Goal: Information Seeking & Learning: Compare options

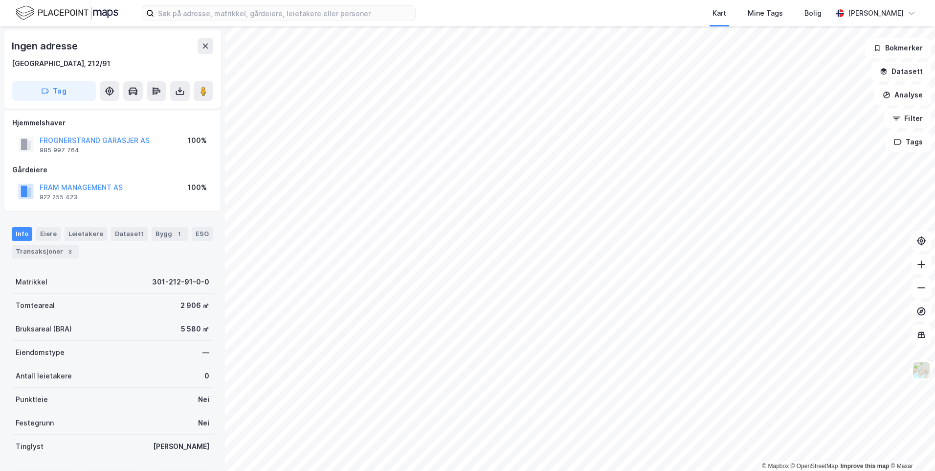
scroll to position [5, 0]
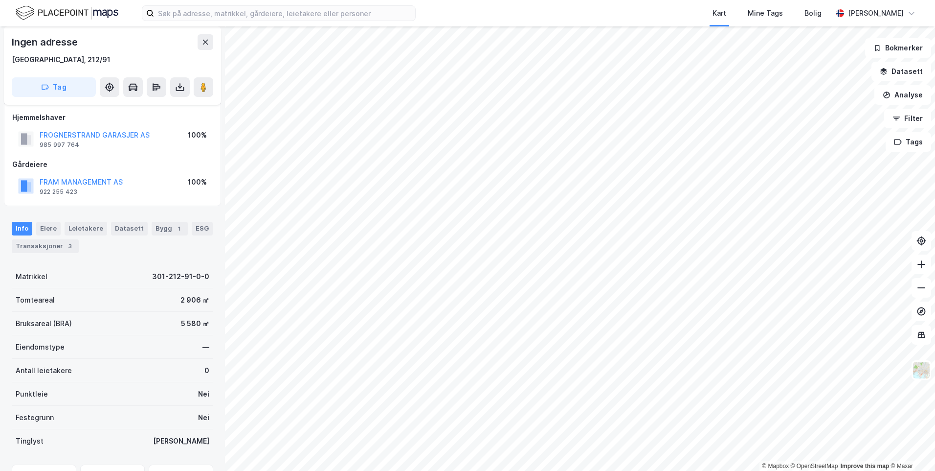
click at [550, 470] on html "Kart Mine Tags Bolig [PERSON_NAME] © Mapbox © OpenStreetMap Improve this map © …" at bounding box center [467, 235] width 935 height 471
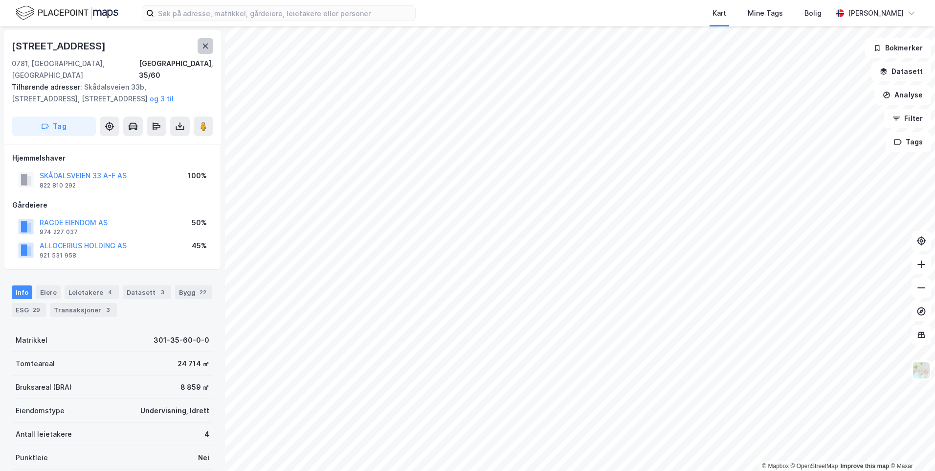
click at [200, 45] on button at bounding box center [206, 46] width 16 height 16
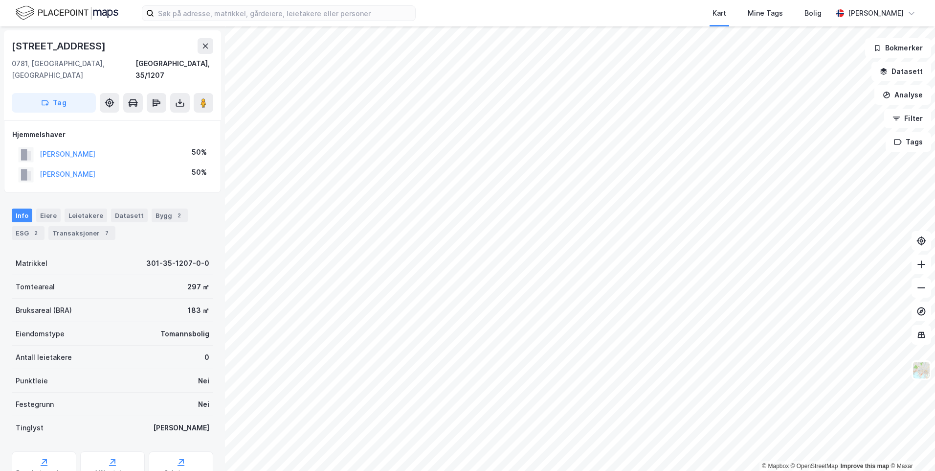
click at [86, 230] on div "Info [PERSON_NAME] Datasett Bygg 2 ESG 2 Transaksjoner 7" at bounding box center [112, 220] width 225 height 47
click at [85, 228] on div "Info [PERSON_NAME] Datasett Bygg 2 ESG 2 Transaksjoner 7" at bounding box center [112, 220] width 225 height 47
click at [77, 226] on div "Transaksjoner 7" at bounding box center [81, 233] width 67 height 14
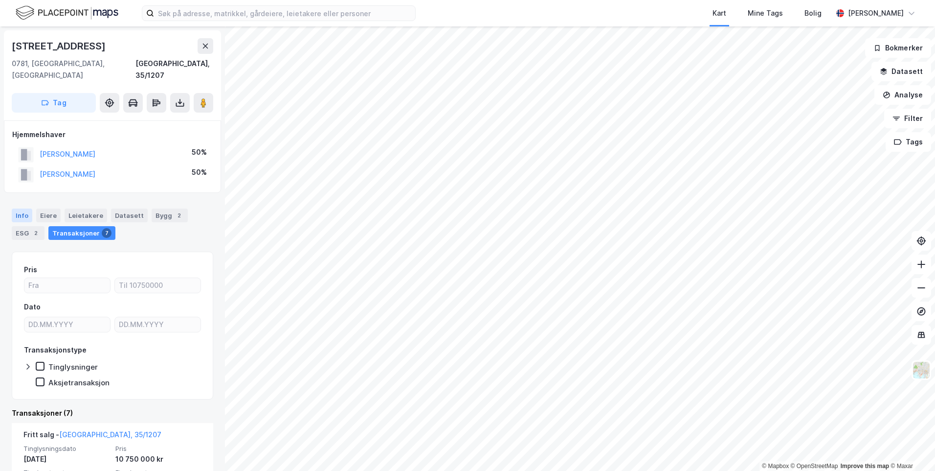
click at [17, 208] on div "Info" at bounding box center [22, 215] width 21 height 14
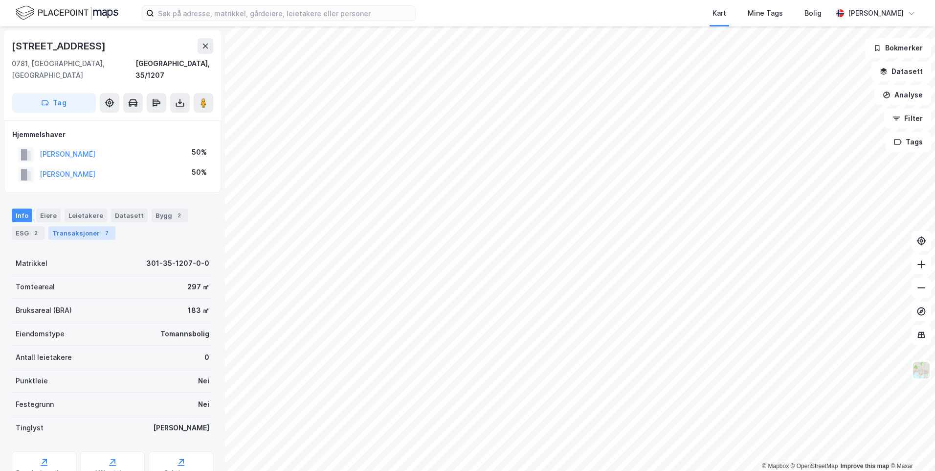
click at [68, 226] on div "Transaksjoner 7" at bounding box center [81, 233] width 67 height 14
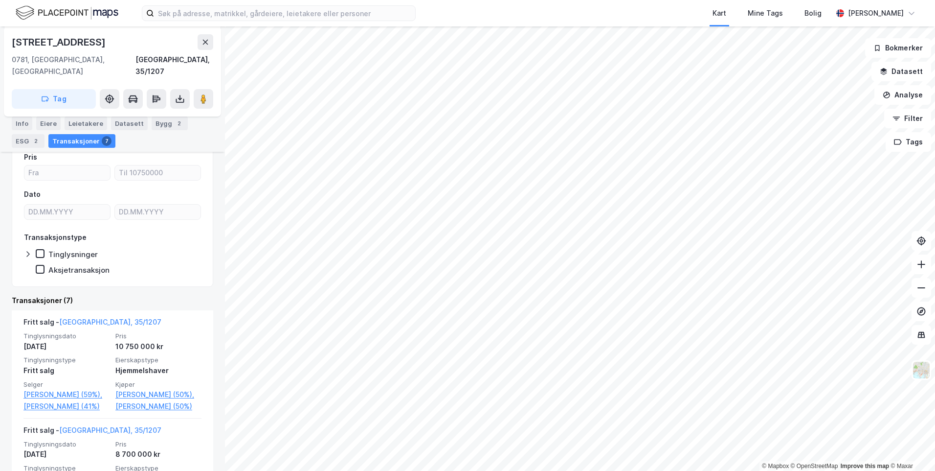
scroll to position [98, 0]
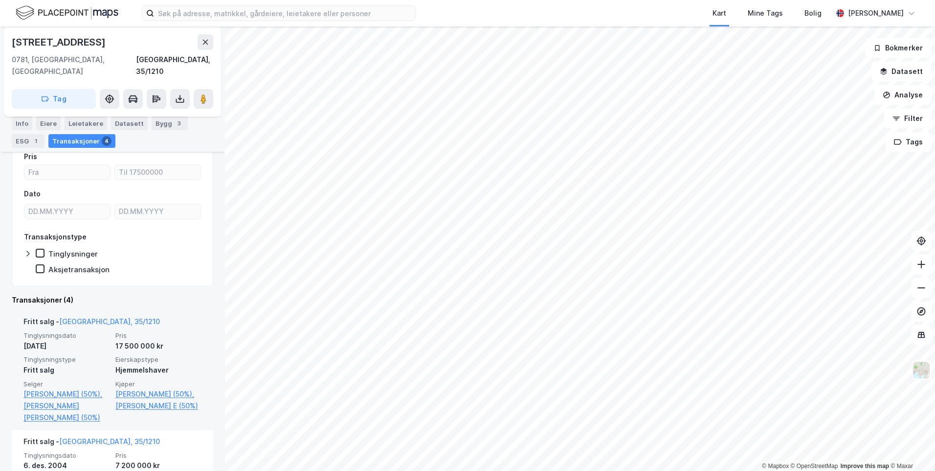
scroll to position [98, 0]
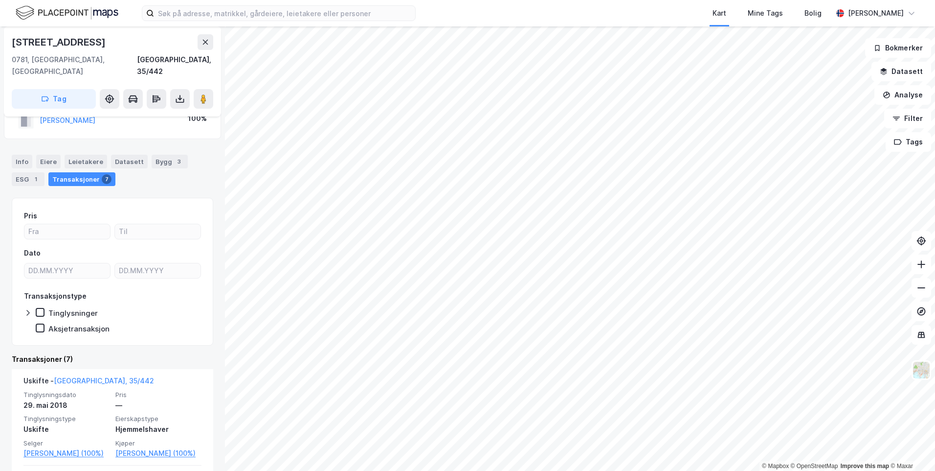
scroll to position [49, 0]
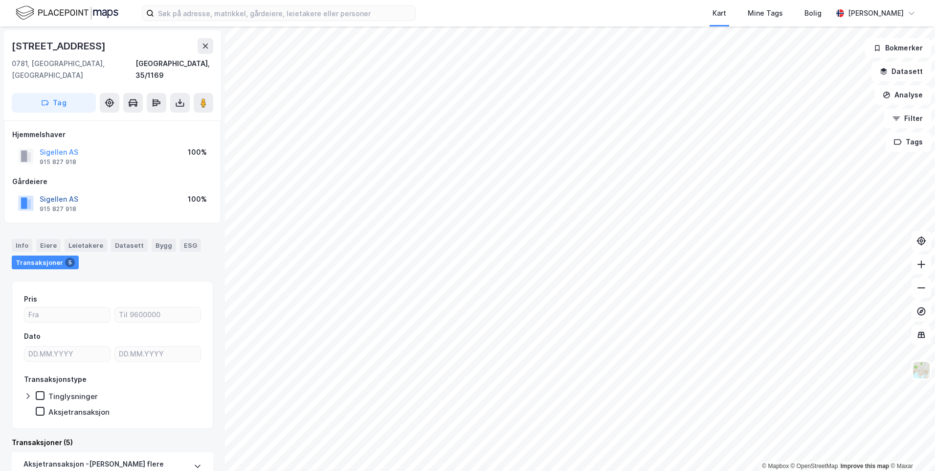
click at [0, 0] on button "Sigellen AS" at bounding box center [0, 0] width 0 height 0
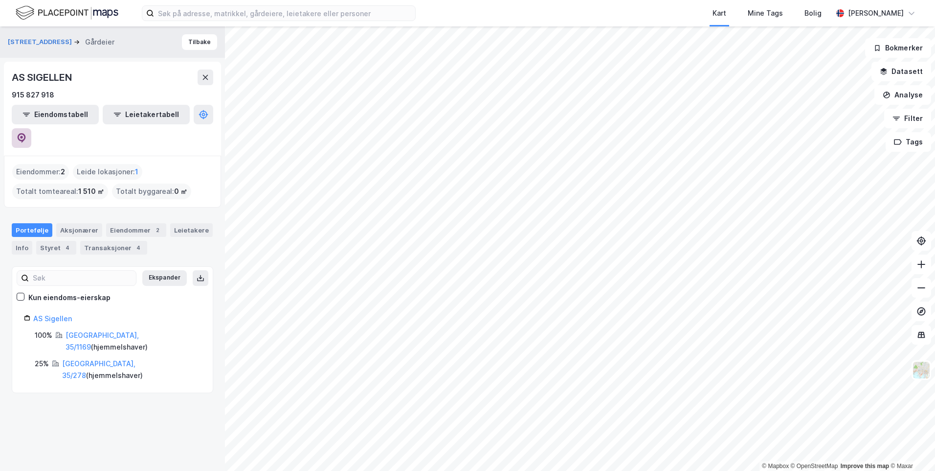
click at [31, 128] on button at bounding box center [22, 138] width 20 height 20
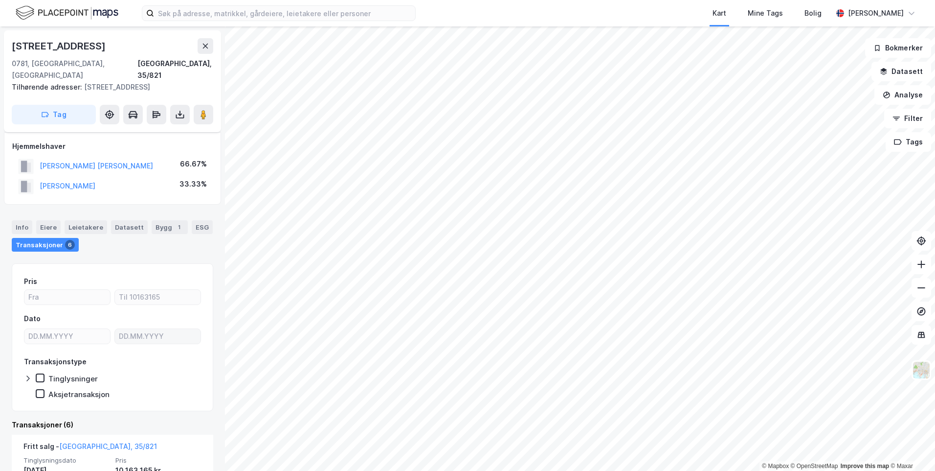
scroll to position [98, 0]
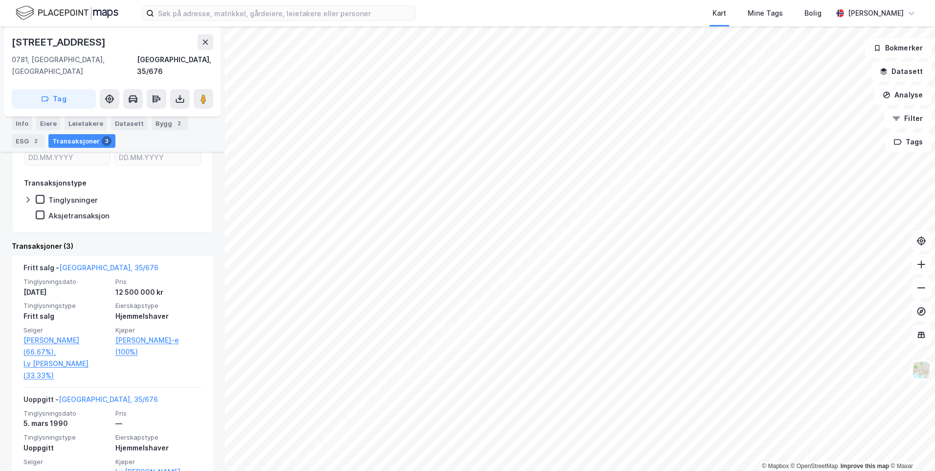
scroll to position [98, 0]
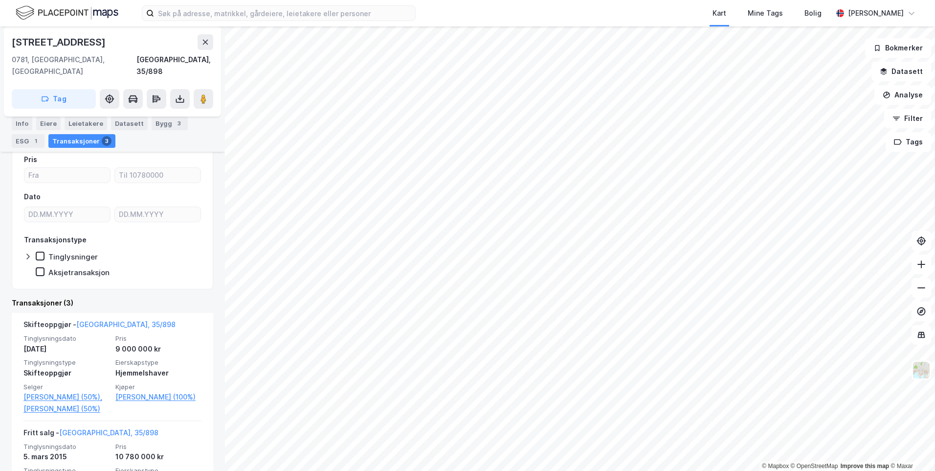
scroll to position [98, 0]
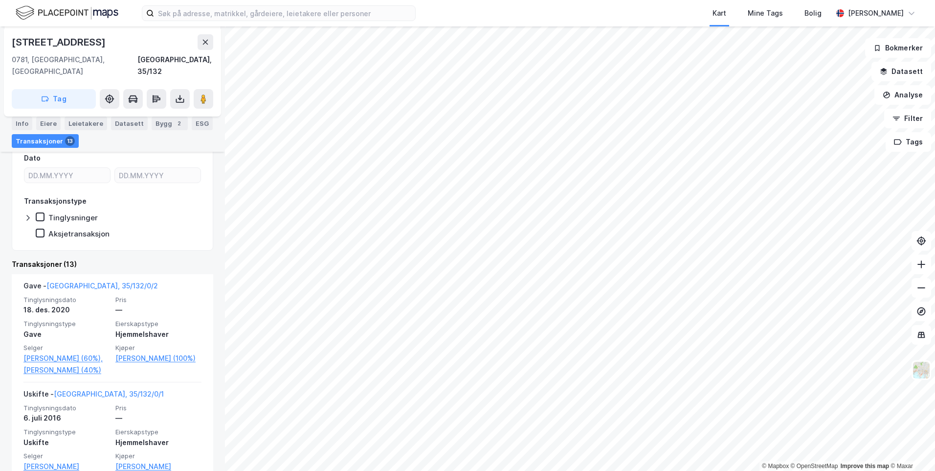
scroll to position [196, 0]
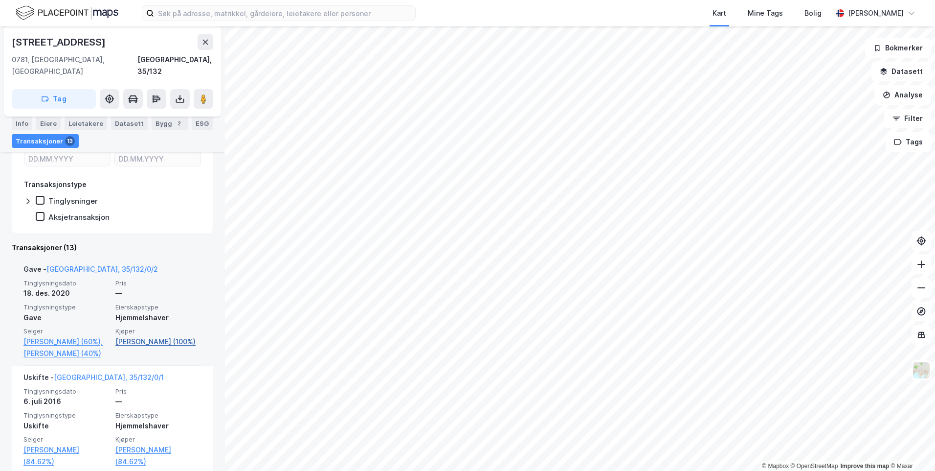
click at [170, 336] on link "[PERSON_NAME] (100%)" at bounding box center [158, 342] width 86 height 12
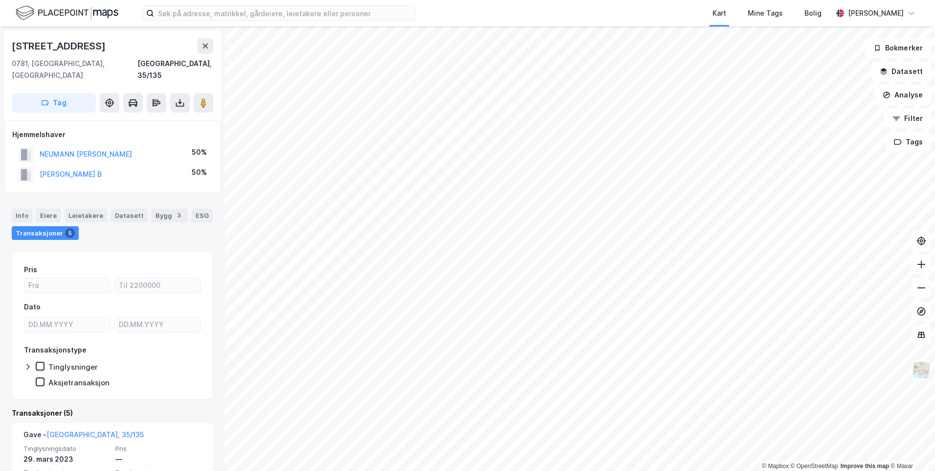
scroll to position [49, 0]
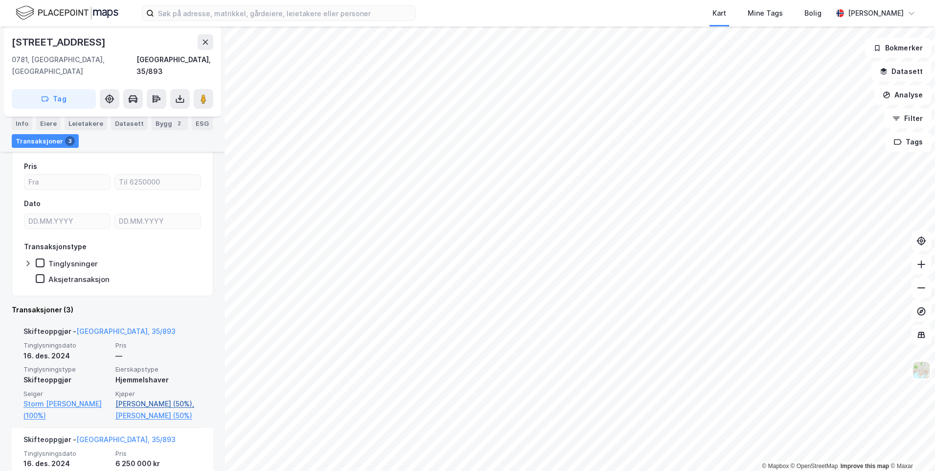
scroll to position [98, 0]
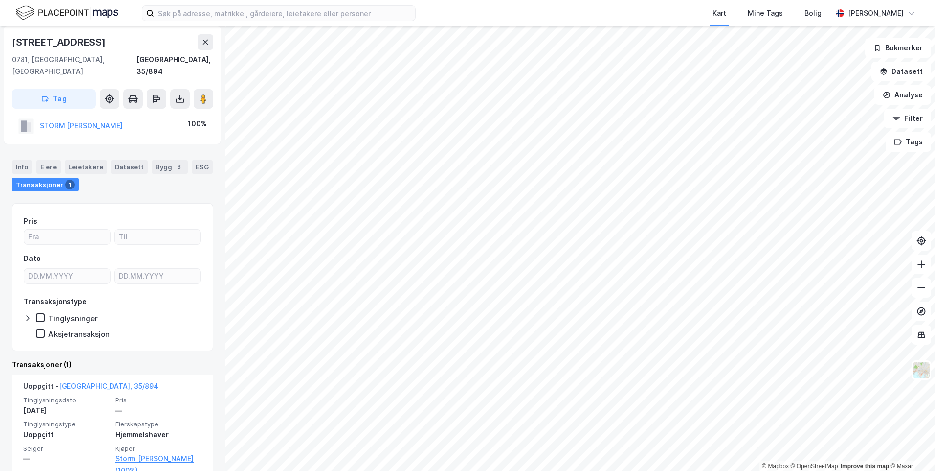
scroll to position [40, 0]
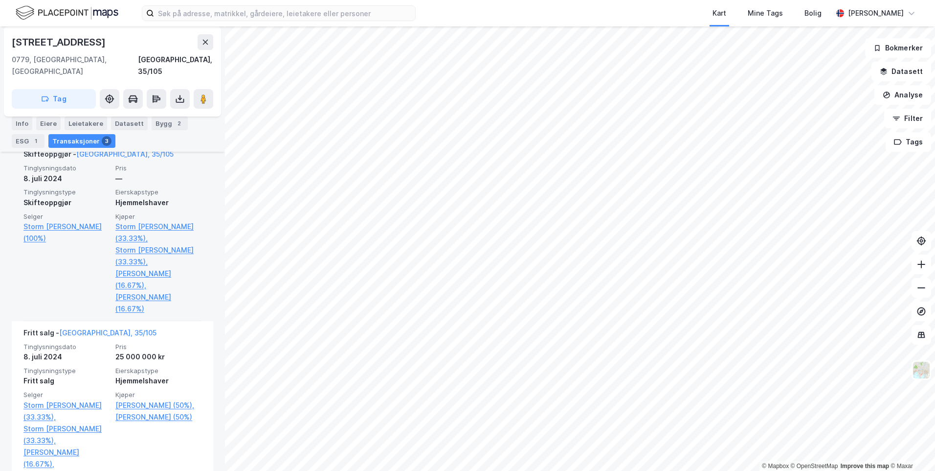
scroll to position [293, 0]
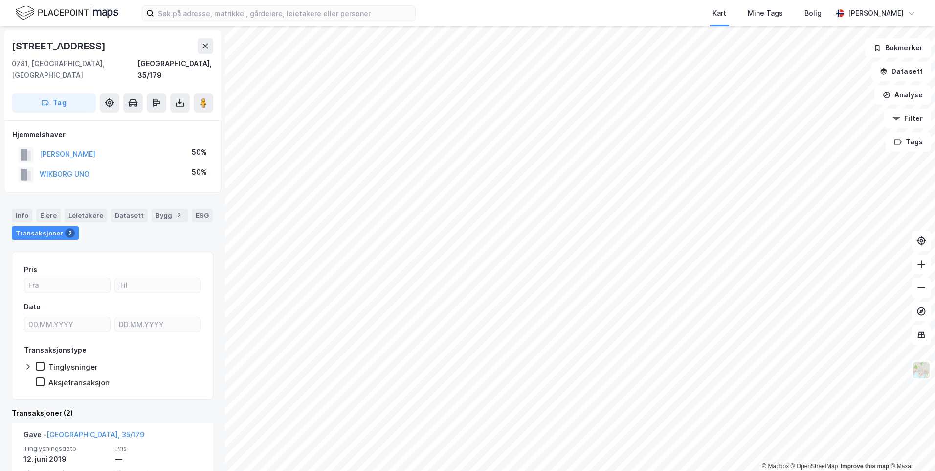
scroll to position [49, 0]
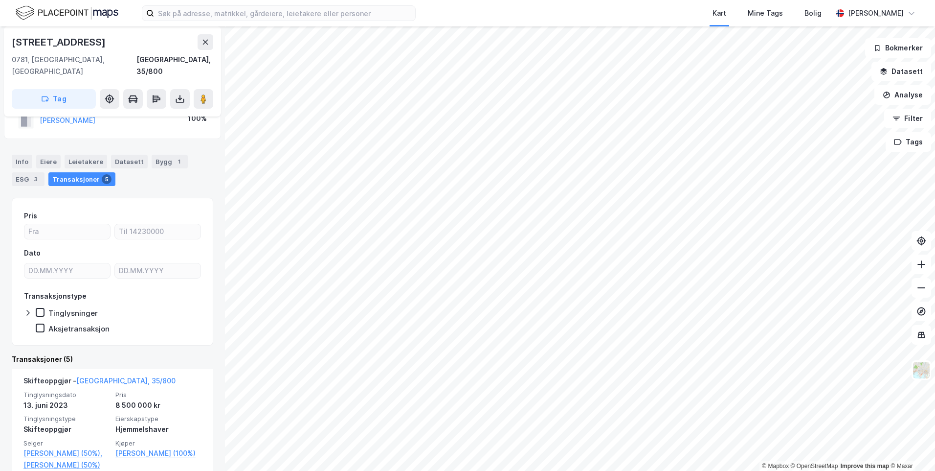
scroll to position [49, 0]
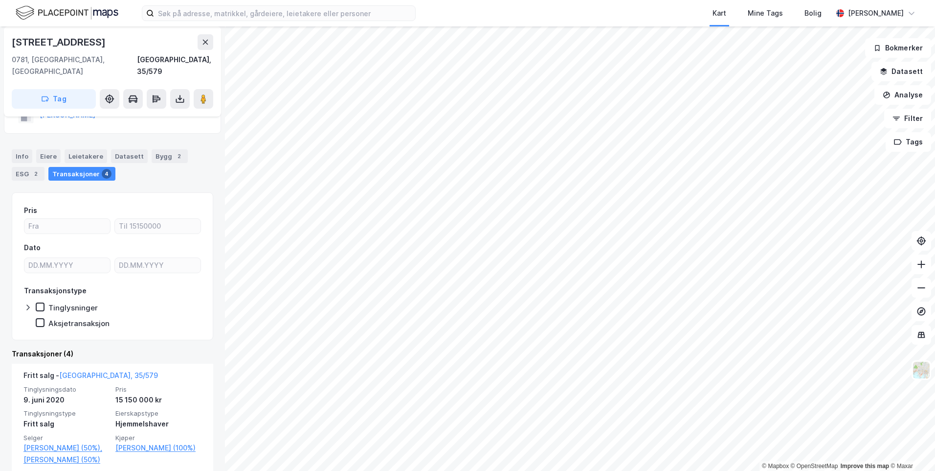
scroll to position [49, 0]
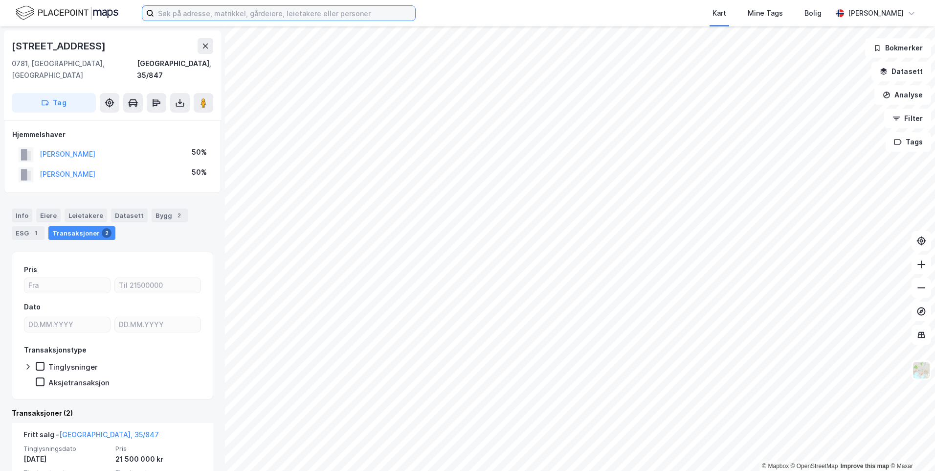
click at [239, 16] on input at bounding box center [284, 13] width 261 height 15
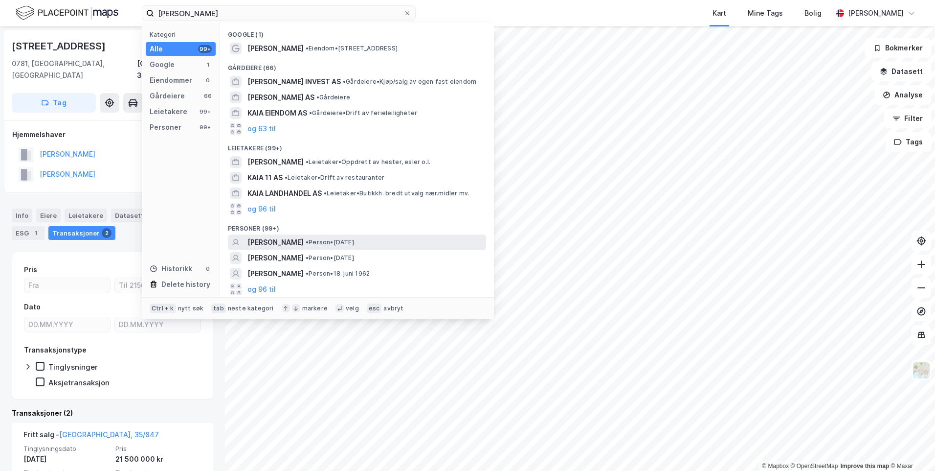
click at [279, 237] on span "[PERSON_NAME]" at bounding box center [275, 242] width 56 height 12
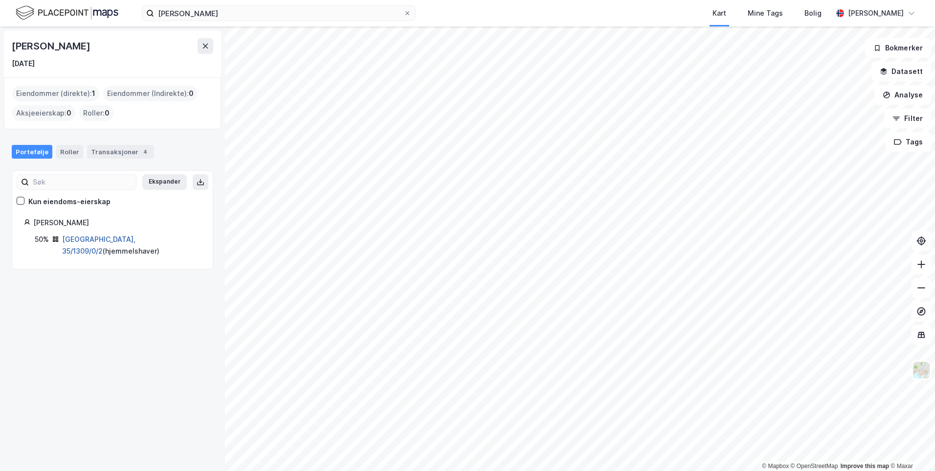
click at [79, 240] on link "[GEOGRAPHIC_DATA], 35/1309/0/2" at bounding box center [98, 245] width 73 height 20
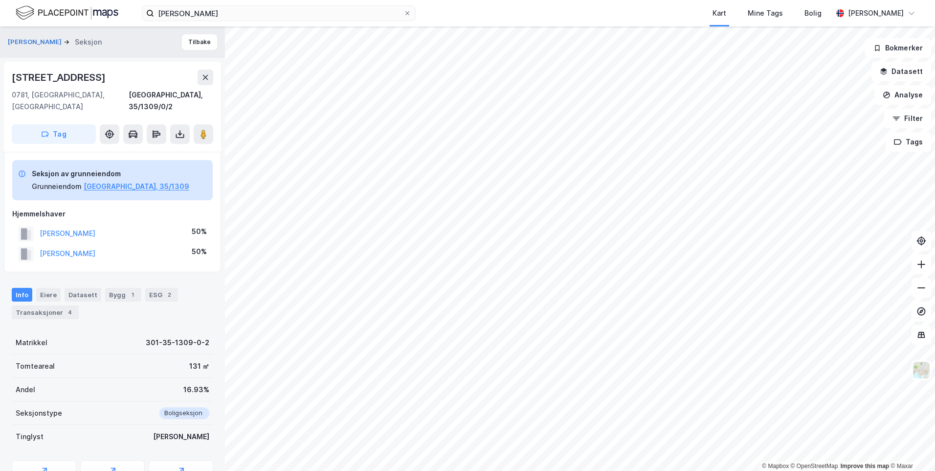
scroll to position [49, 0]
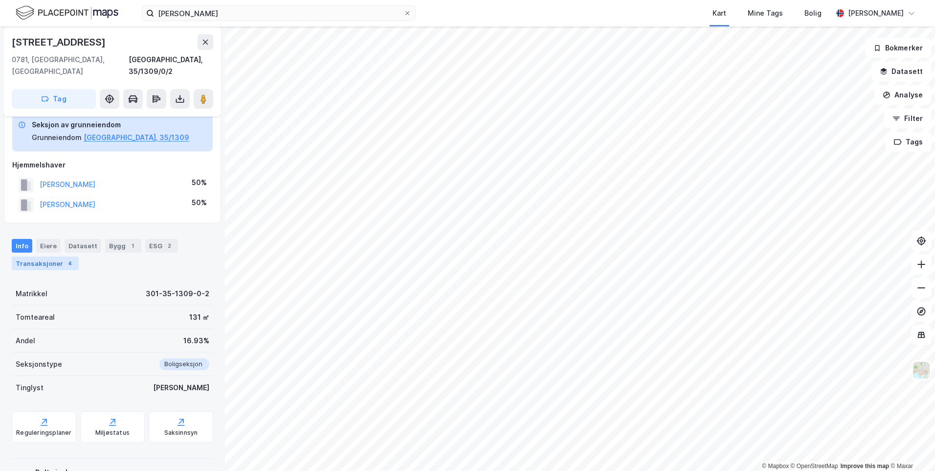
click at [60, 256] on div "Transaksjoner 4" at bounding box center [45, 263] width 67 height 14
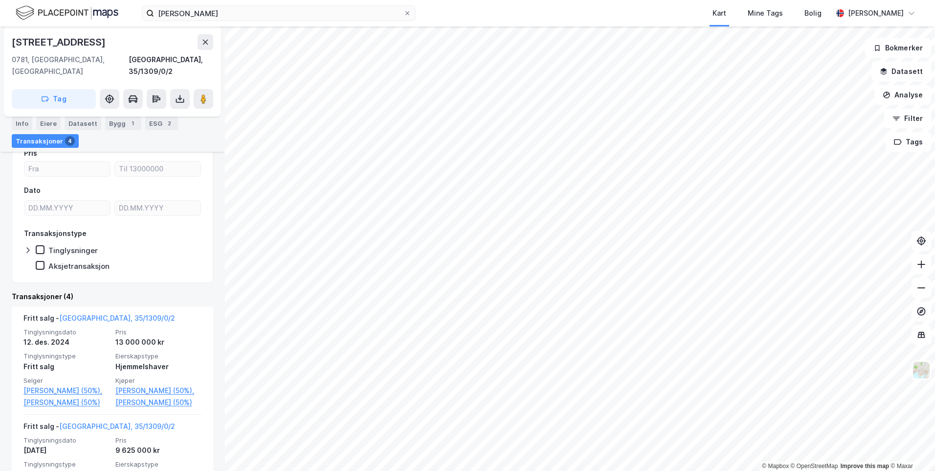
scroll to position [245, 0]
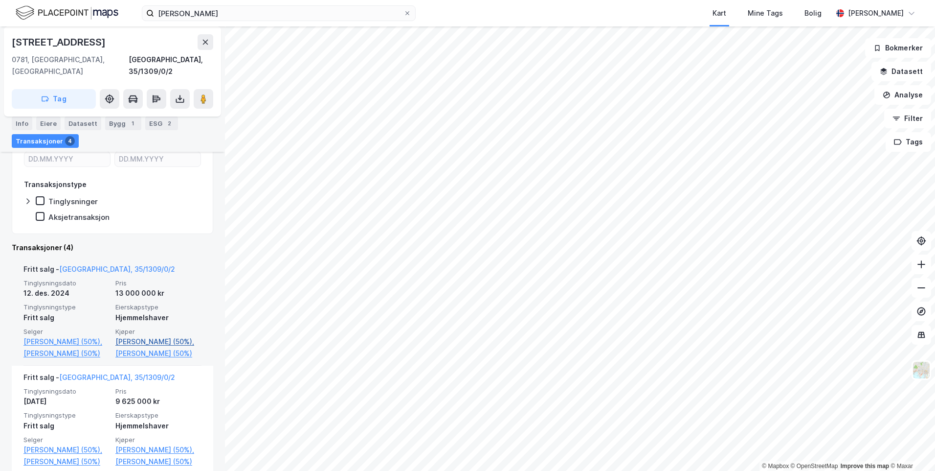
click at [148, 336] on link "[PERSON_NAME] (50%)," at bounding box center [158, 342] width 86 height 12
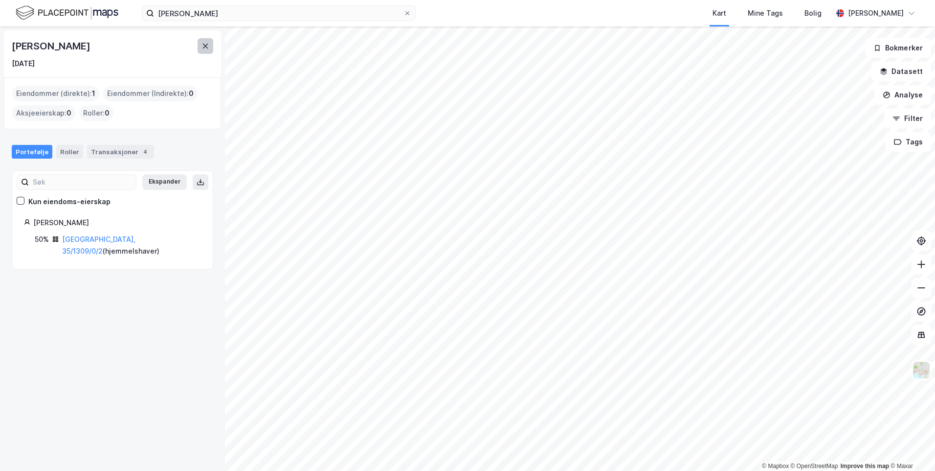
click at [203, 43] on icon at bounding box center [206, 46] width 8 height 8
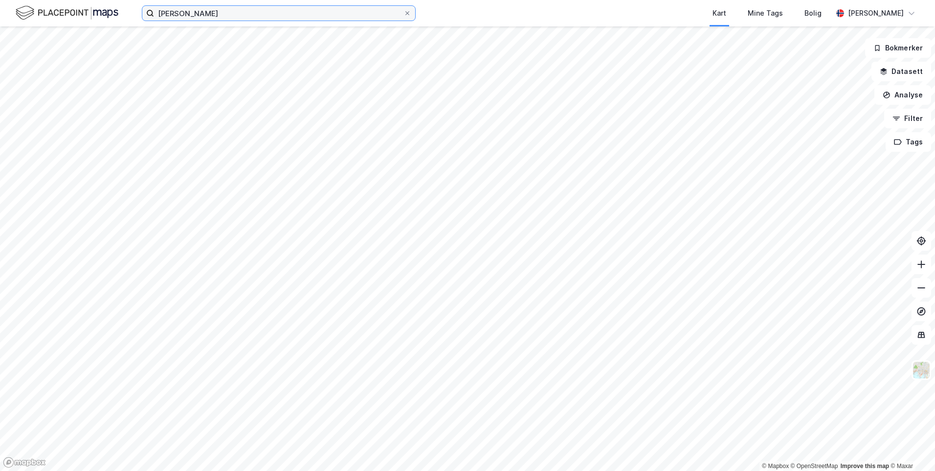
click at [176, 6] on input "[PERSON_NAME]" at bounding box center [278, 13] width 249 height 15
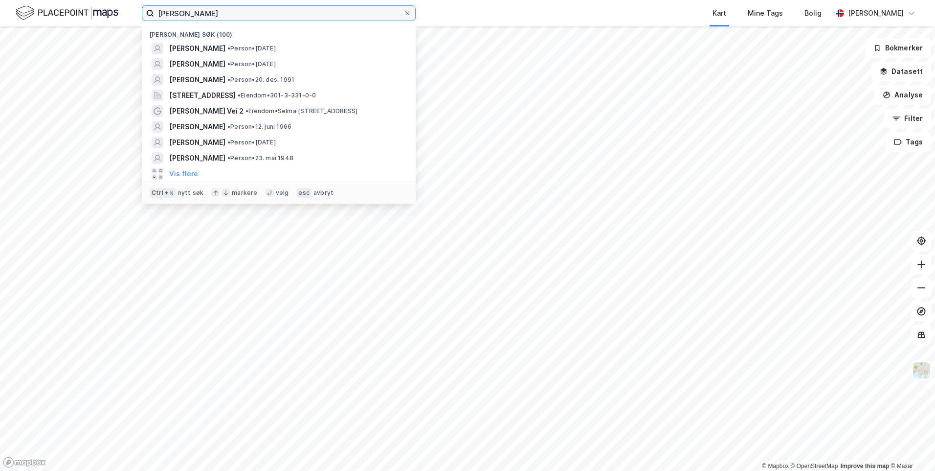
click at [176, 6] on input "[PERSON_NAME]" at bounding box center [278, 13] width 249 height 15
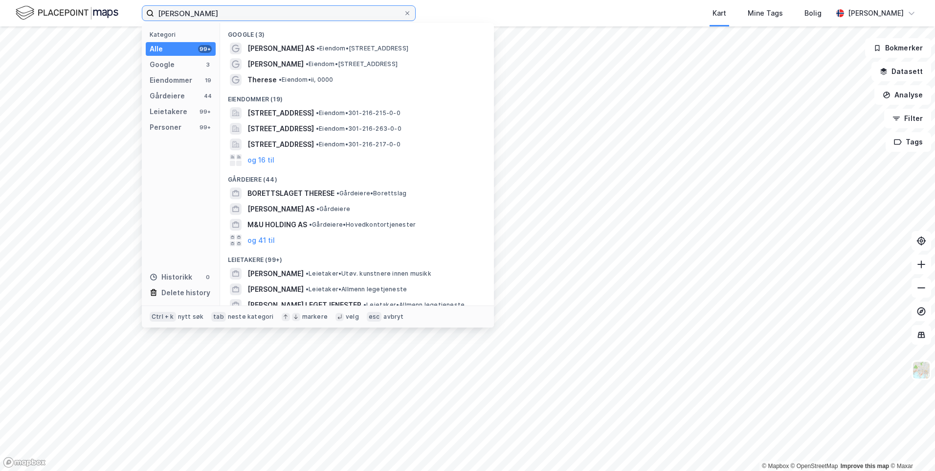
type input "[PERSON_NAME]"
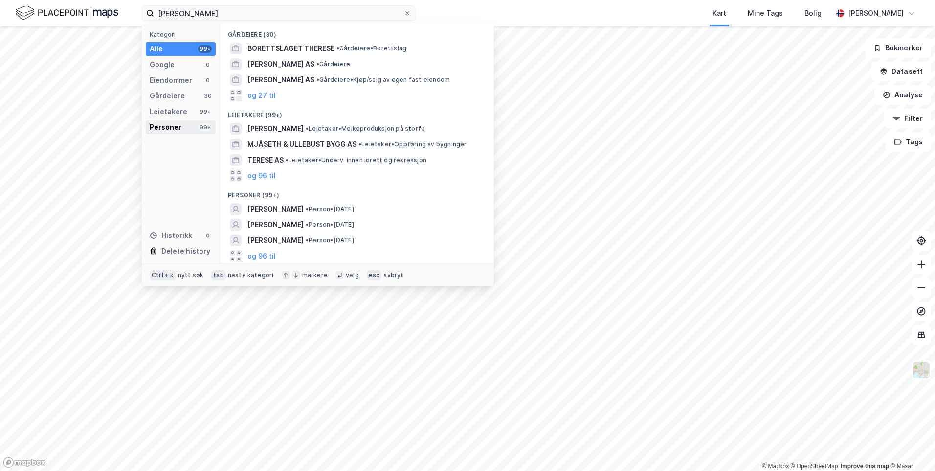
click at [167, 126] on div "Personer" at bounding box center [166, 127] width 32 height 12
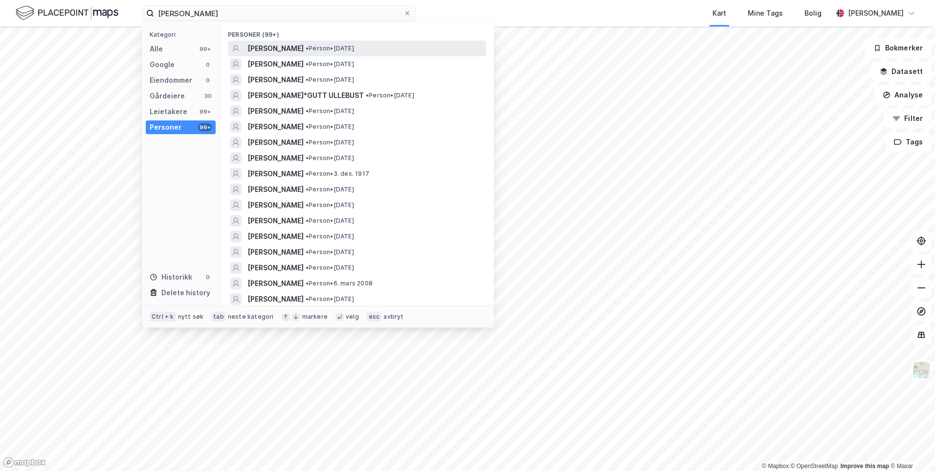
click at [254, 50] on span "[PERSON_NAME]" at bounding box center [275, 49] width 56 height 12
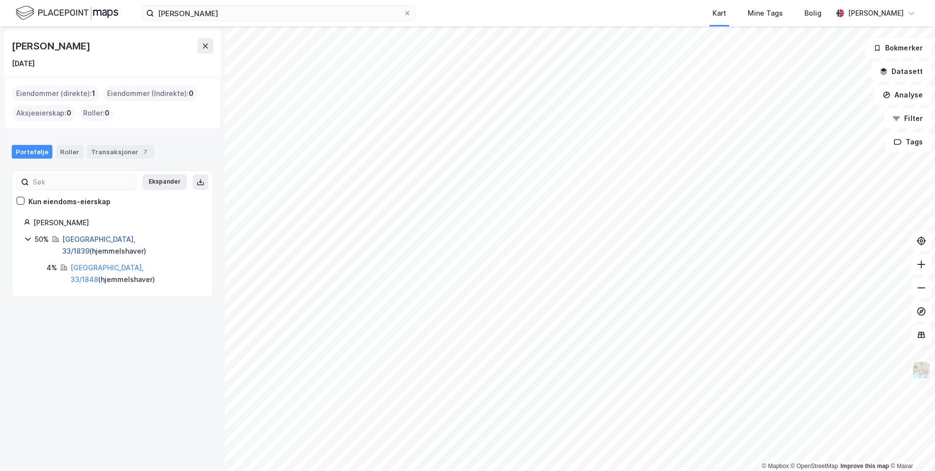
click at [85, 241] on link "[GEOGRAPHIC_DATA], 33/1839" at bounding box center [98, 245] width 73 height 20
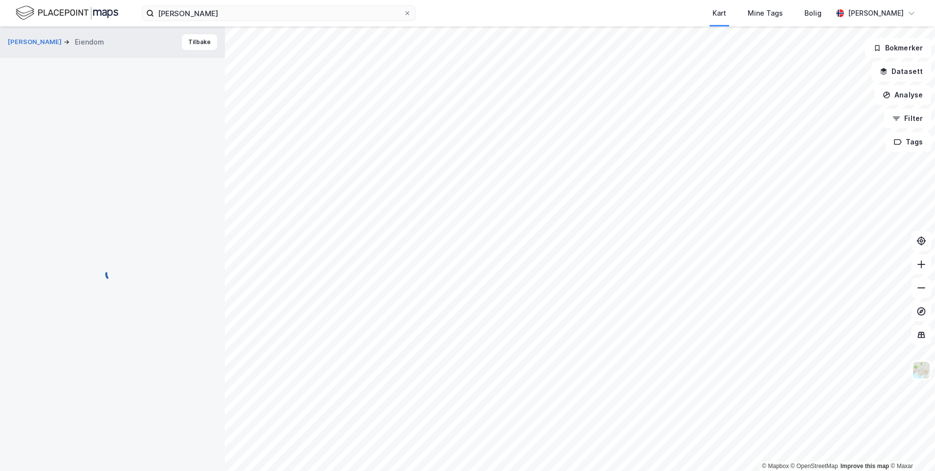
scroll to position [103, 0]
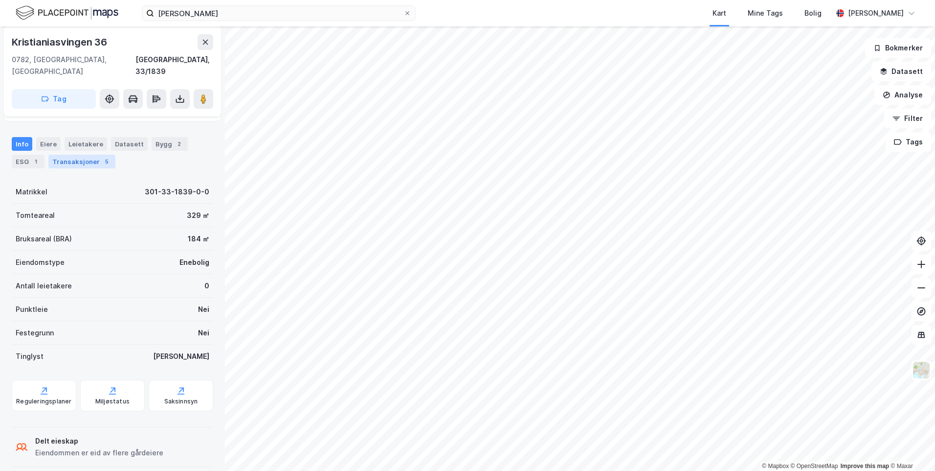
click at [83, 155] on div "Transaksjoner 5" at bounding box center [81, 162] width 67 height 14
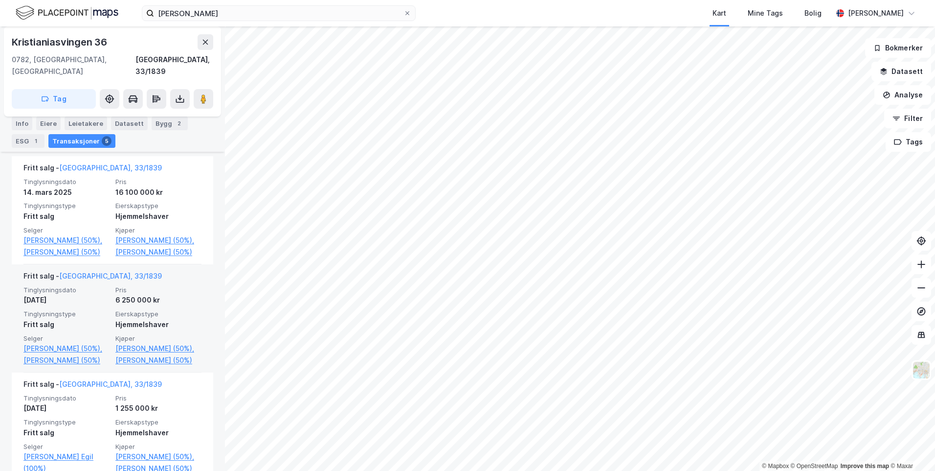
scroll to position [245, 0]
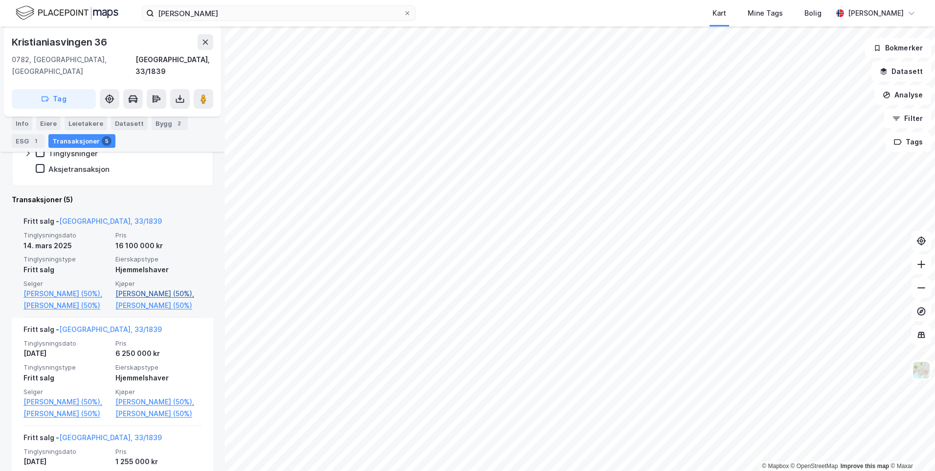
click at [170, 288] on link "[PERSON_NAME] (50%)," at bounding box center [158, 294] width 86 height 12
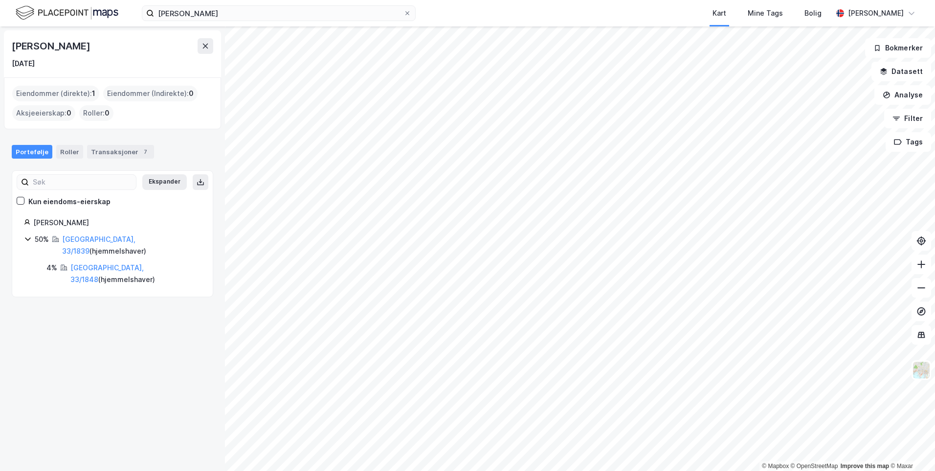
click at [113, 162] on div "Portefølje Roller Transaksjoner 7 Ekspander Kun eiendoms-eierskap [PERSON_NAME]…" at bounding box center [113, 215] width 202 height 164
click at [113, 154] on div "Transaksjoner 7" at bounding box center [120, 152] width 67 height 14
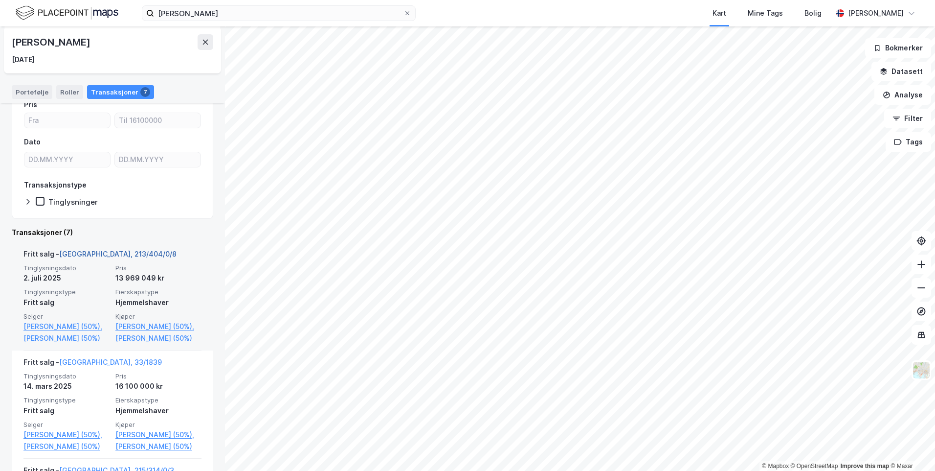
scroll to position [98, 0]
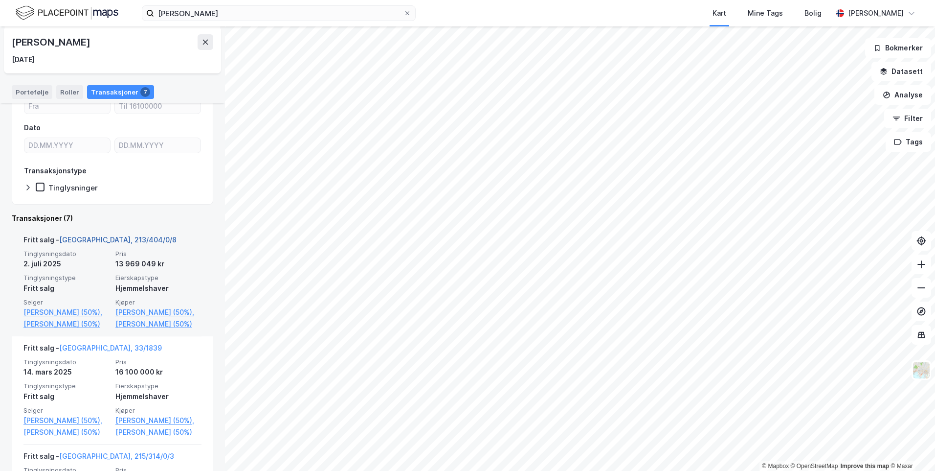
click at [100, 241] on link "[GEOGRAPHIC_DATA], 213/404/0/8" at bounding box center [117, 239] width 117 height 8
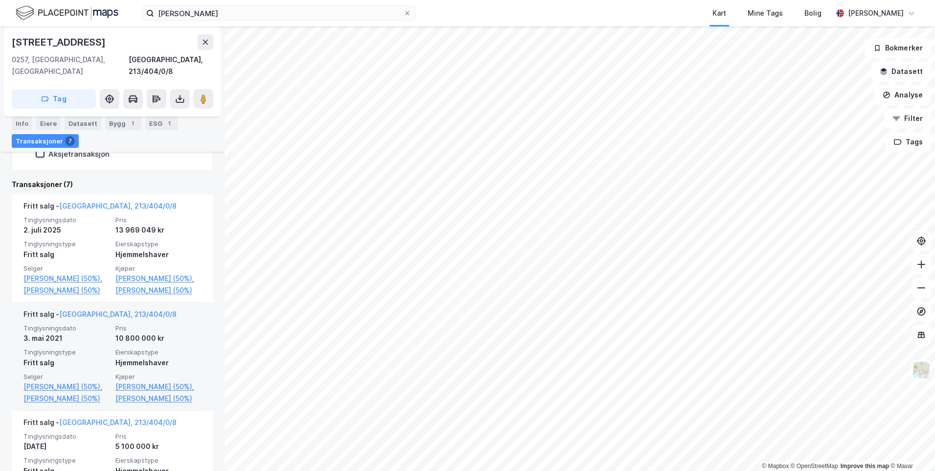
scroll to position [325, 0]
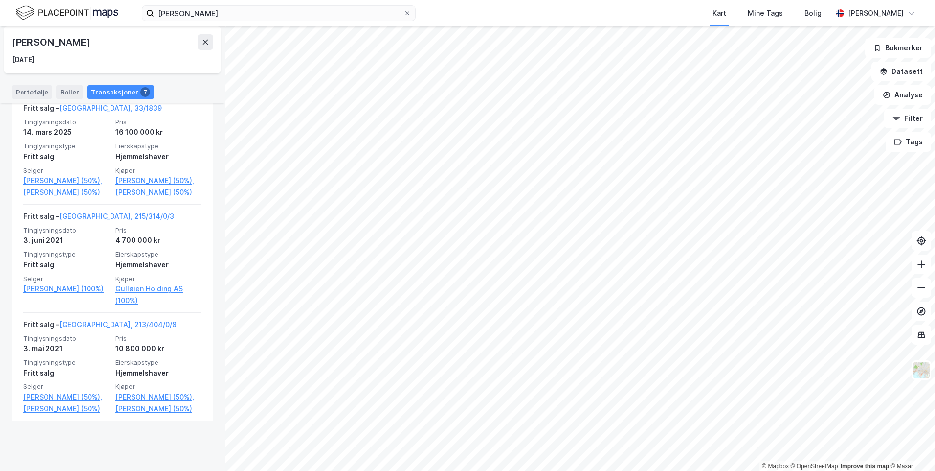
scroll to position [342, 0]
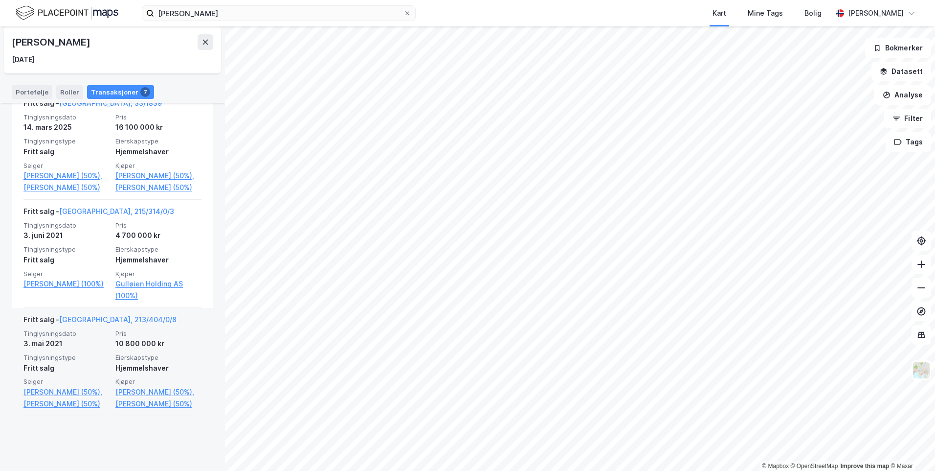
drag, startPoint x: 161, startPoint y: 334, endPoint x: 137, endPoint y: 370, distance: 43.7
click at [137, 329] on div "Fritt salg - [GEOGRAPHIC_DATA], 213/404/0/8" at bounding box center [112, 322] width 178 height 16
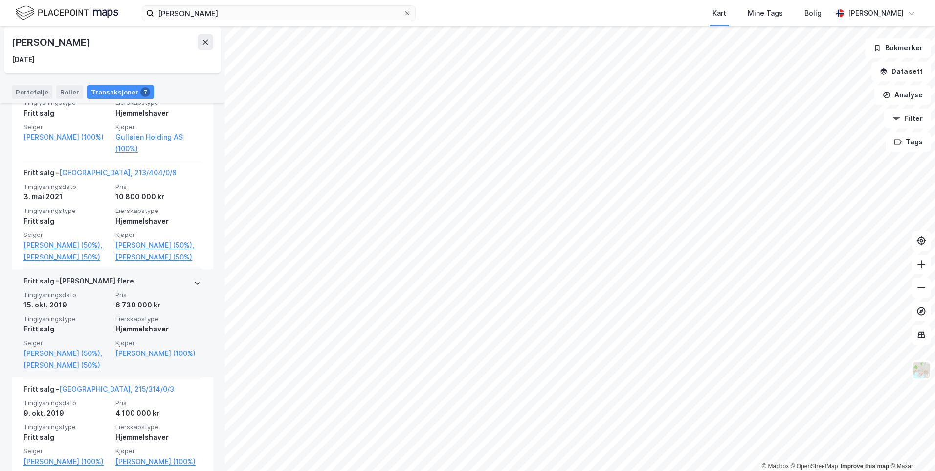
scroll to position [440, 0]
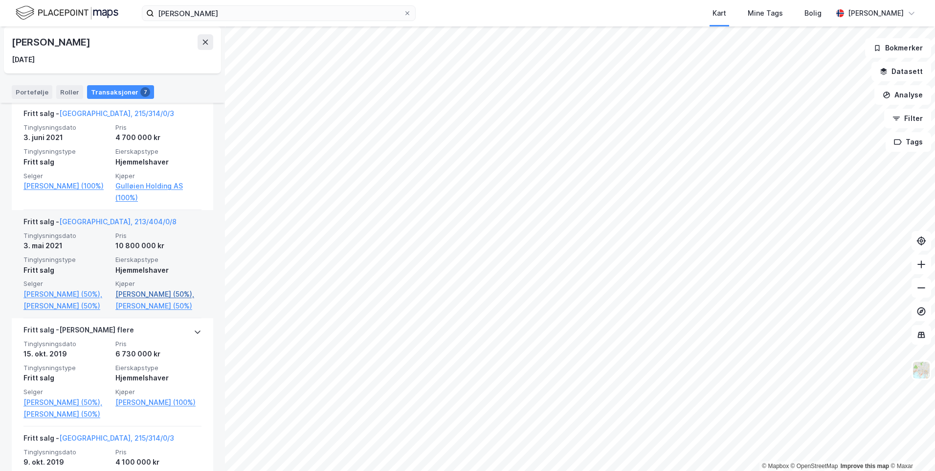
click at [115, 300] on link "[PERSON_NAME] (50%)," at bounding box center [158, 294] width 86 height 12
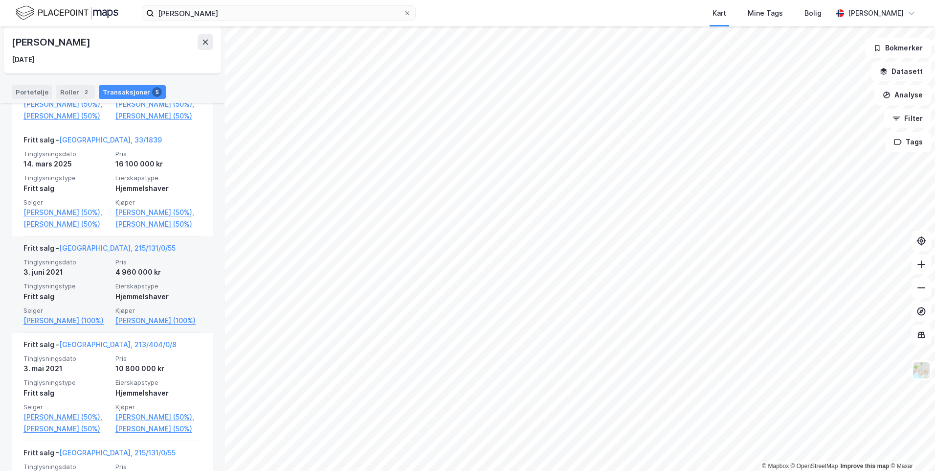
scroll to position [342, 0]
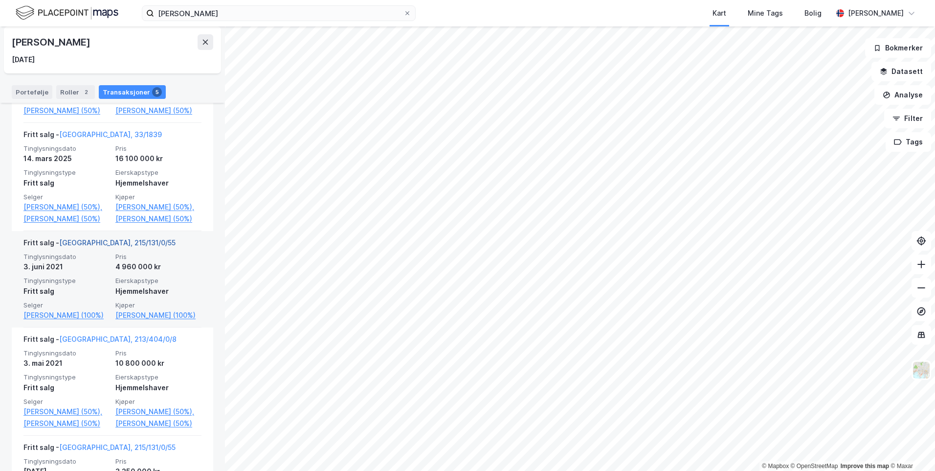
click at [115, 247] on link "[GEOGRAPHIC_DATA], 215/131/0/55" at bounding box center [117, 242] width 116 height 8
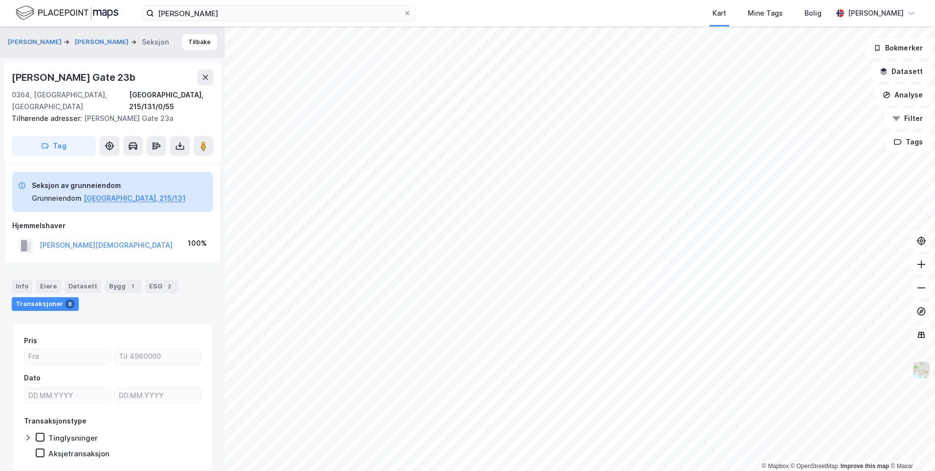
scroll to position [23, 0]
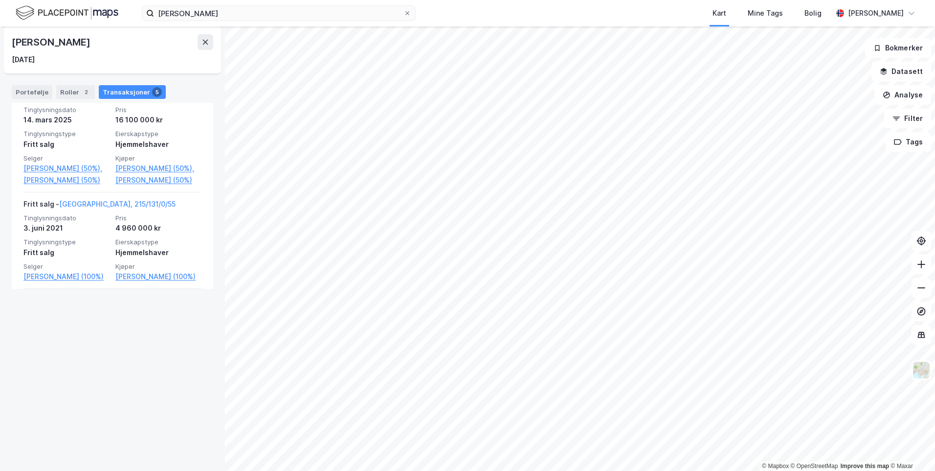
scroll to position [440, 0]
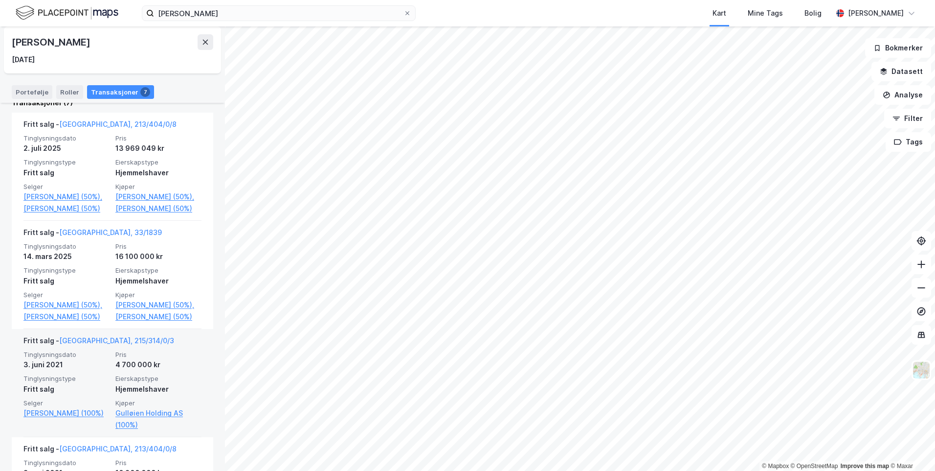
scroll to position [164, 0]
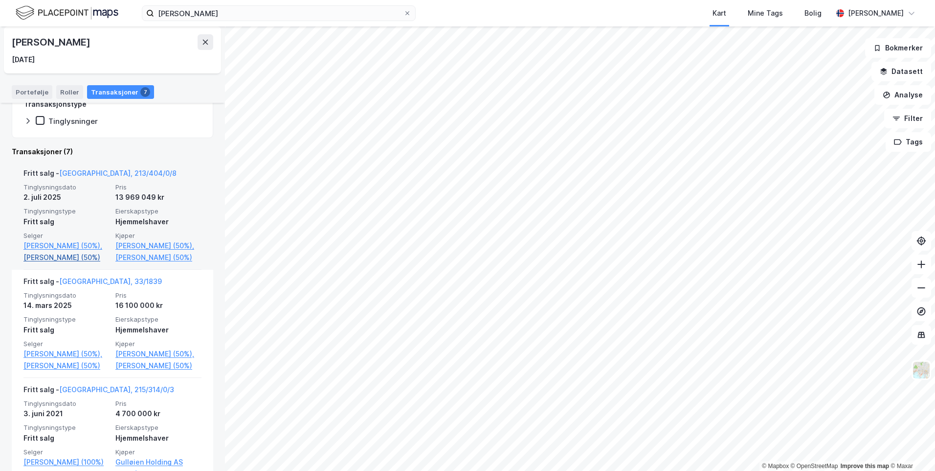
click at [87, 263] on link "[PERSON_NAME] (50%)" at bounding box center [66, 257] width 86 height 12
click at [79, 263] on link "[PERSON_NAME] (50%)" at bounding box center [66, 257] width 86 height 12
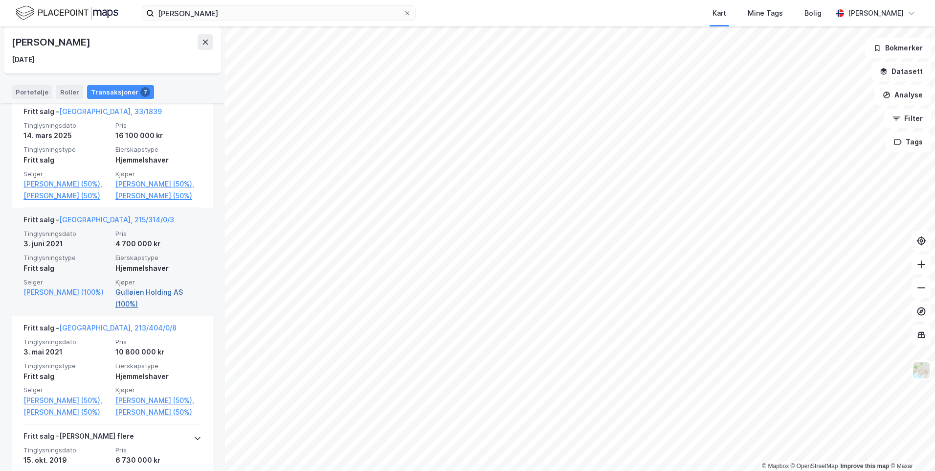
scroll to position [342, 0]
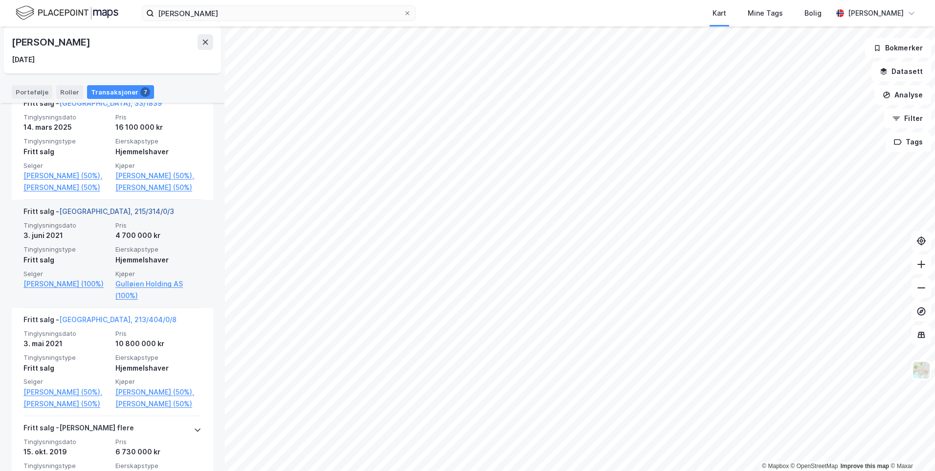
click at [106, 215] on link "[GEOGRAPHIC_DATA], 215/314/0/3" at bounding box center [116, 211] width 115 height 8
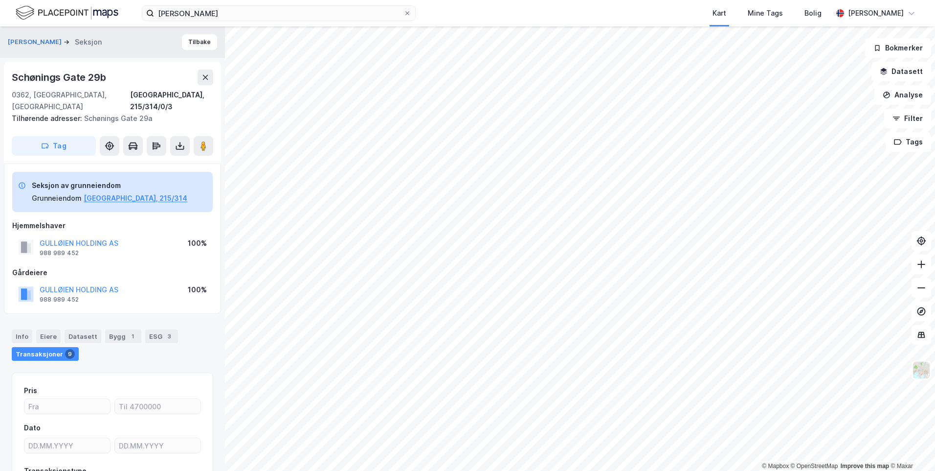
scroll to position [23, 0]
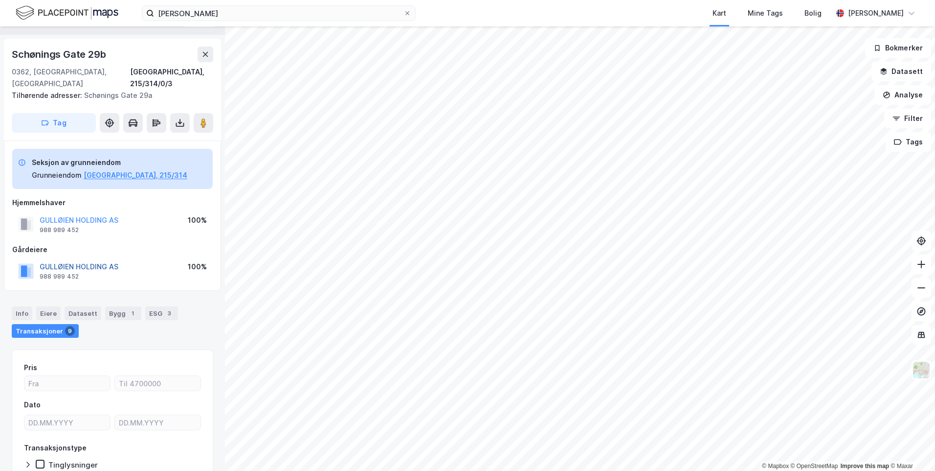
click at [0, 0] on button "GULLØIEN HOLDING AS" at bounding box center [0, 0] width 0 height 0
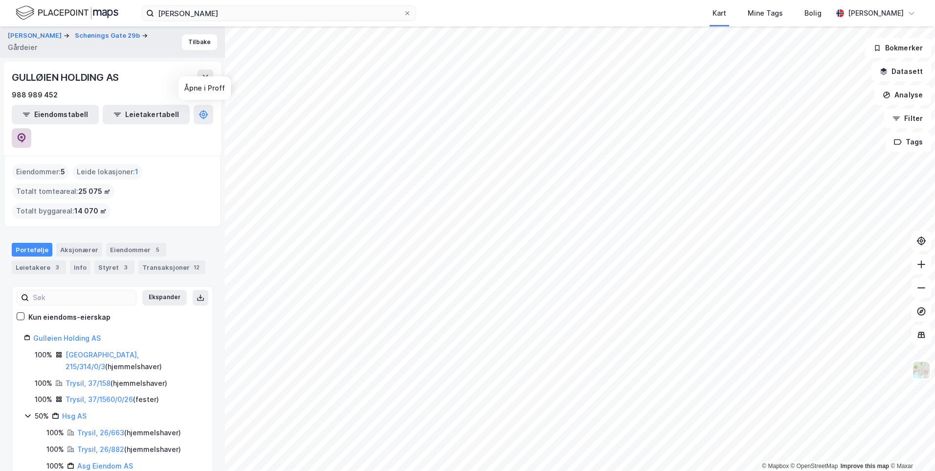
click at [26, 133] on icon at bounding box center [22, 138] width 10 height 10
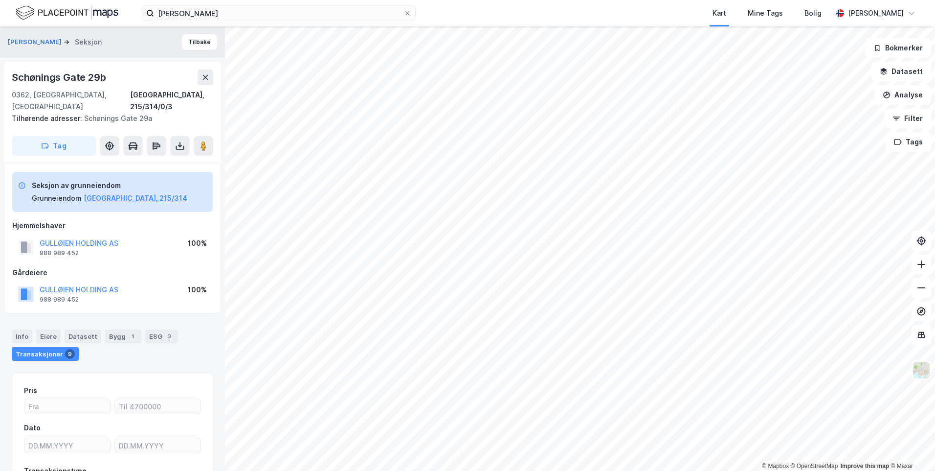
scroll to position [23, 0]
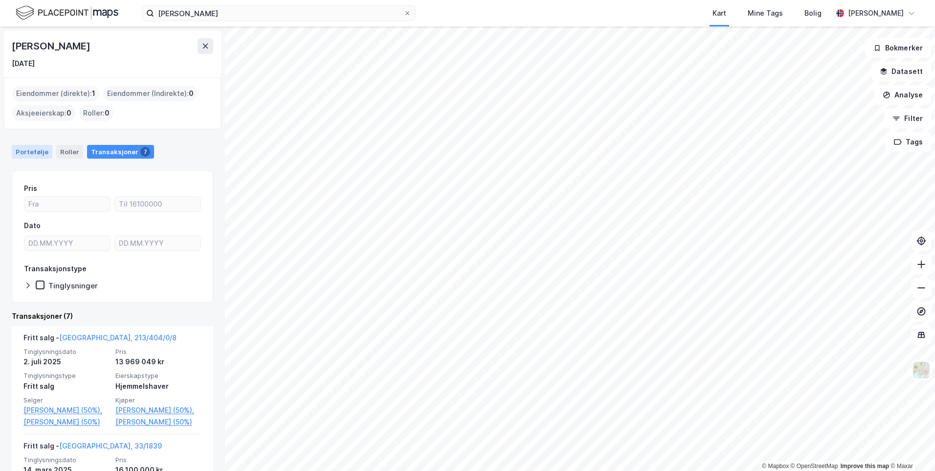
click at [41, 153] on div "Portefølje" at bounding box center [32, 152] width 41 height 14
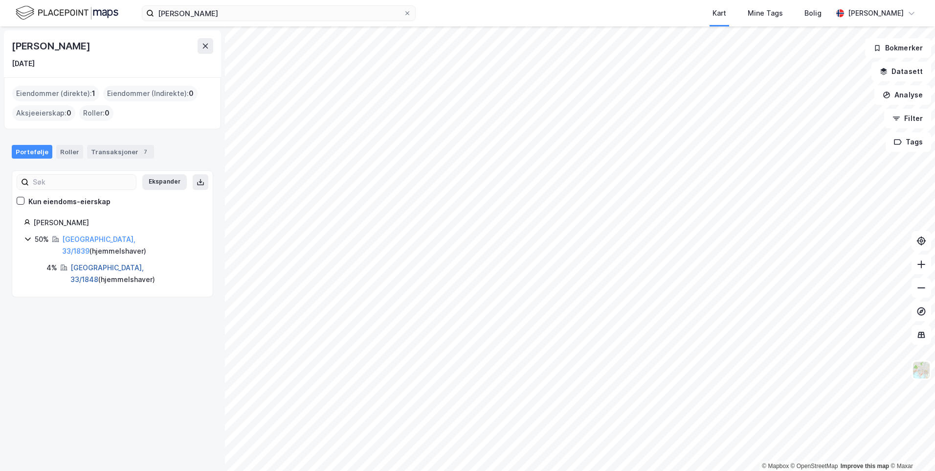
click at [85, 263] on link "[GEOGRAPHIC_DATA], 33/1848" at bounding box center [106, 273] width 73 height 20
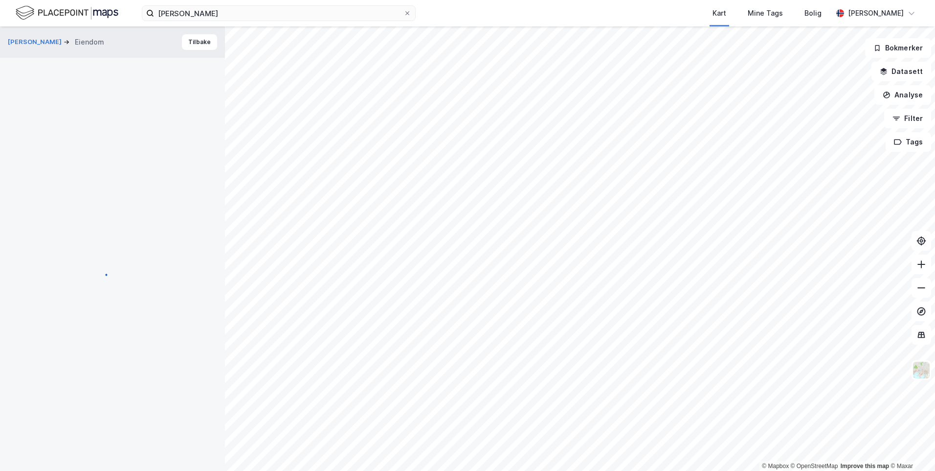
scroll to position [23, 0]
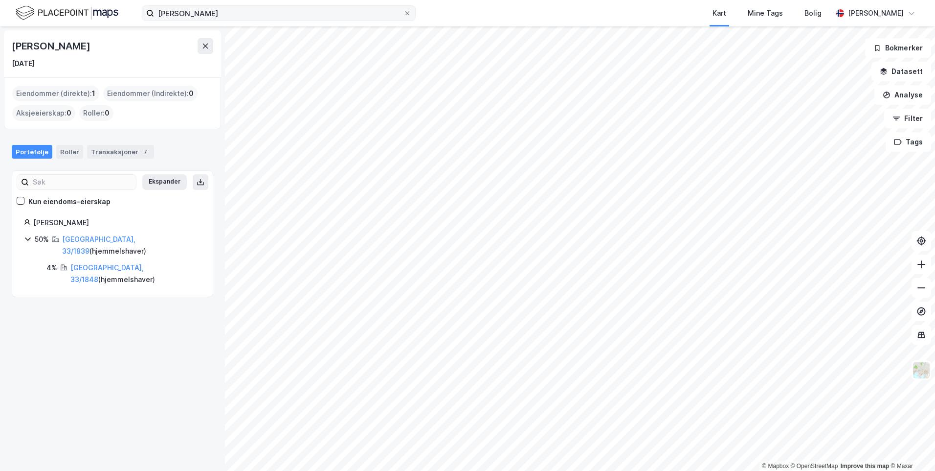
click at [412, 15] on label "[PERSON_NAME]" at bounding box center [279, 13] width 274 height 16
click at [404, 15] on input "[PERSON_NAME]" at bounding box center [278, 13] width 249 height 15
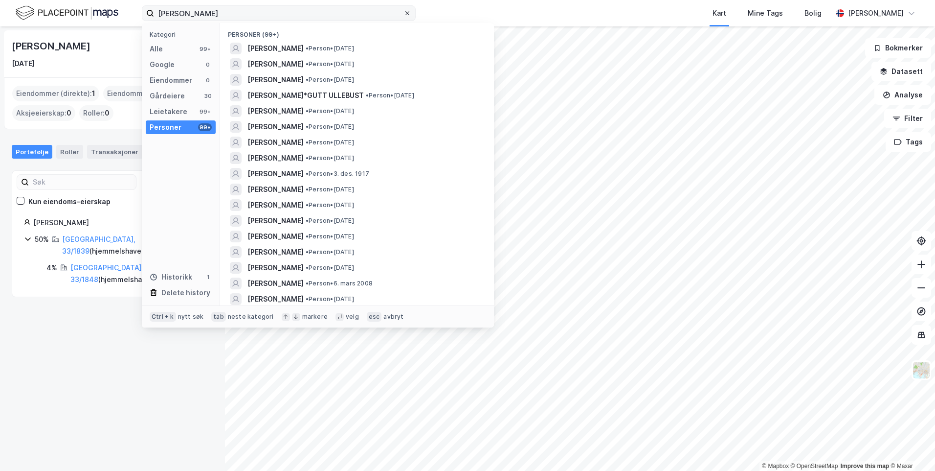
click at [408, 14] on icon at bounding box center [408, 13] width 6 height 6
click at [404, 14] on input "[PERSON_NAME]" at bounding box center [278, 13] width 249 height 15
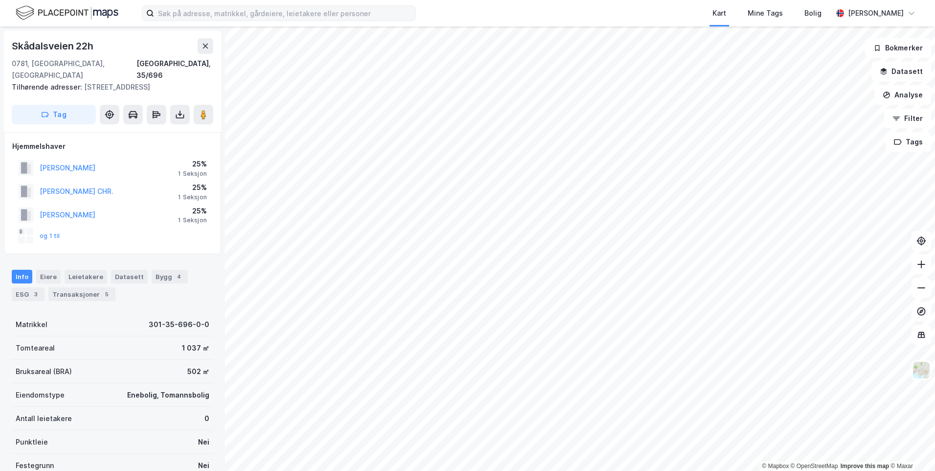
scroll to position [0, 0]
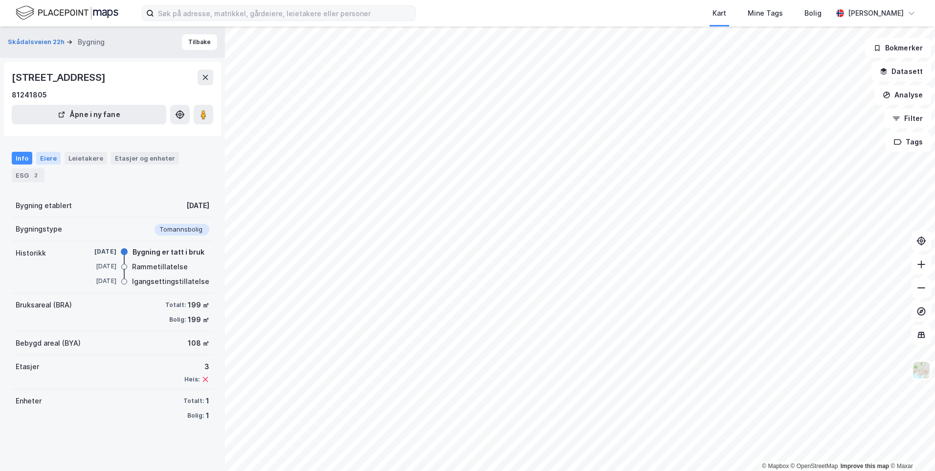
click at [46, 154] on div "Eiere" at bounding box center [48, 158] width 24 height 13
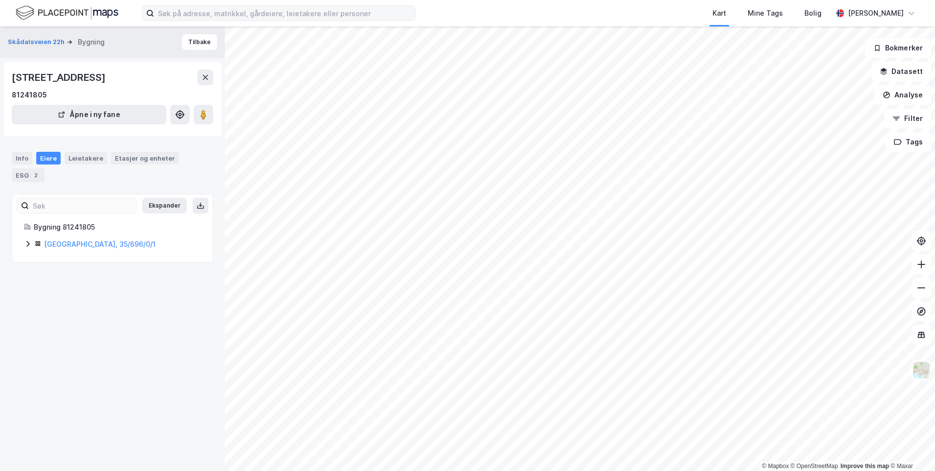
click at [33, 246] on div "[GEOGRAPHIC_DATA], 35/696/0/1" at bounding box center [112, 244] width 177 height 12
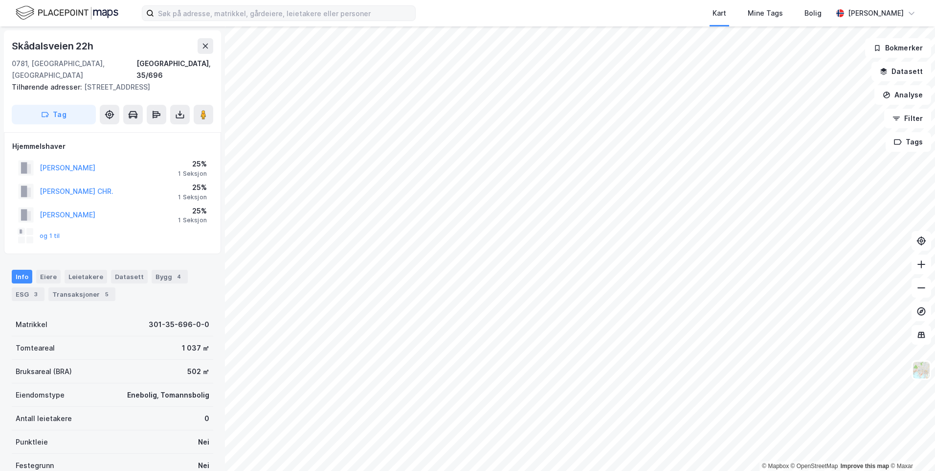
scroll to position [0, 0]
click at [97, 287] on div "Transaksjoner 5" at bounding box center [81, 294] width 67 height 14
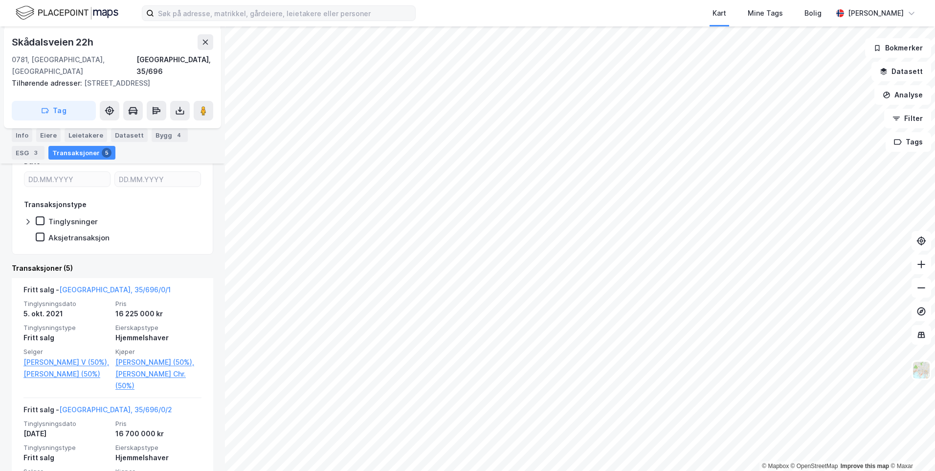
scroll to position [209, 0]
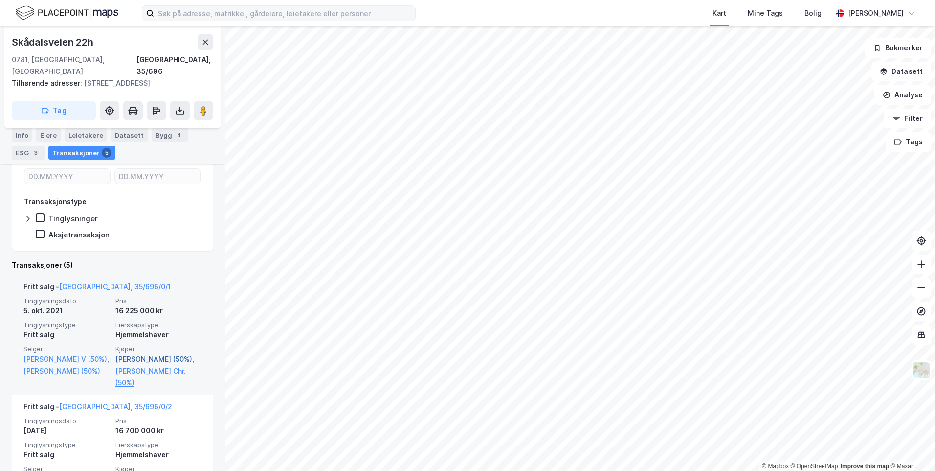
click at [160, 353] on link "[PERSON_NAME] (50%)," at bounding box center [158, 359] width 86 height 12
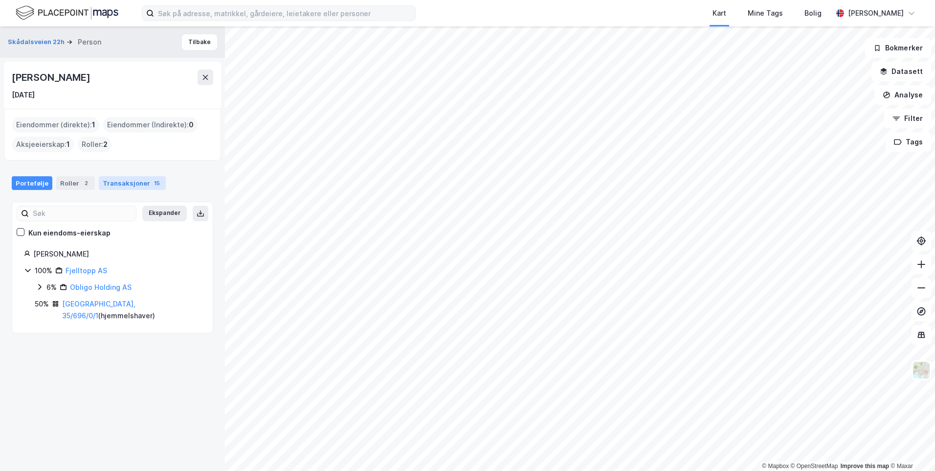
click at [138, 182] on div "Transaksjoner 15" at bounding box center [132, 183] width 67 height 14
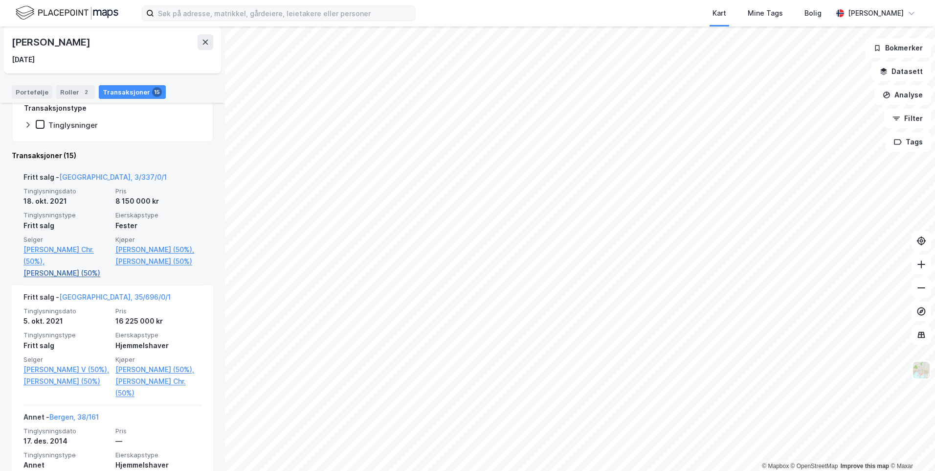
scroll to position [196, 0]
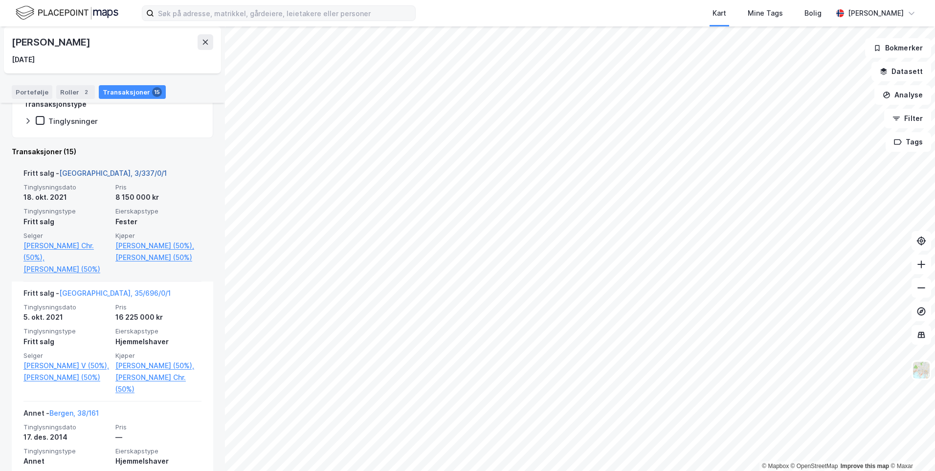
click at [78, 172] on link "[GEOGRAPHIC_DATA], 3/337/0/1" at bounding box center [113, 173] width 108 height 8
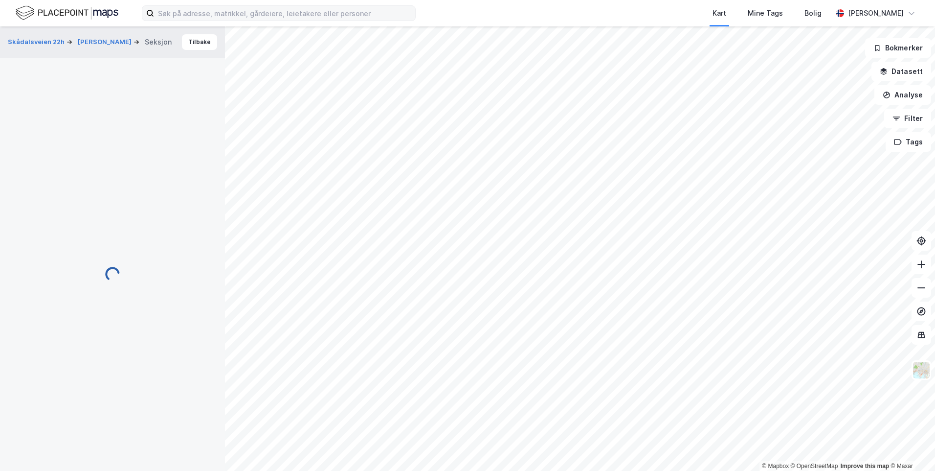
scroll to position [101, 0]
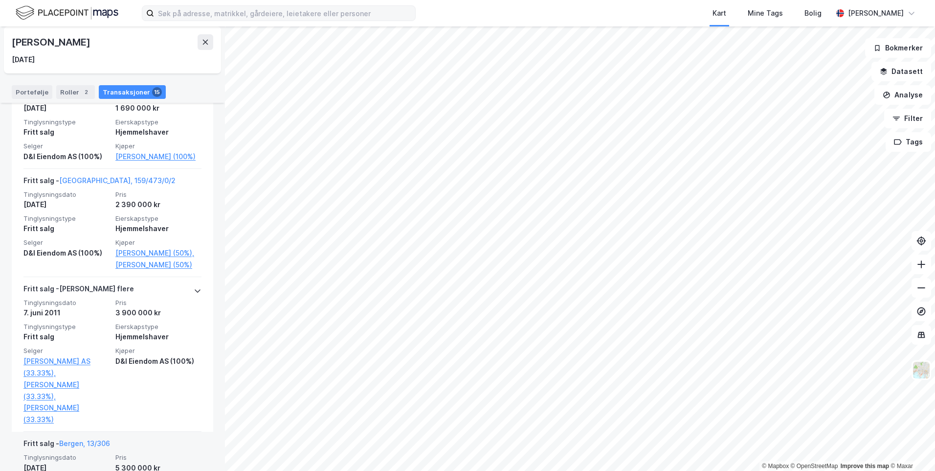
scroll to position [1516, 0]
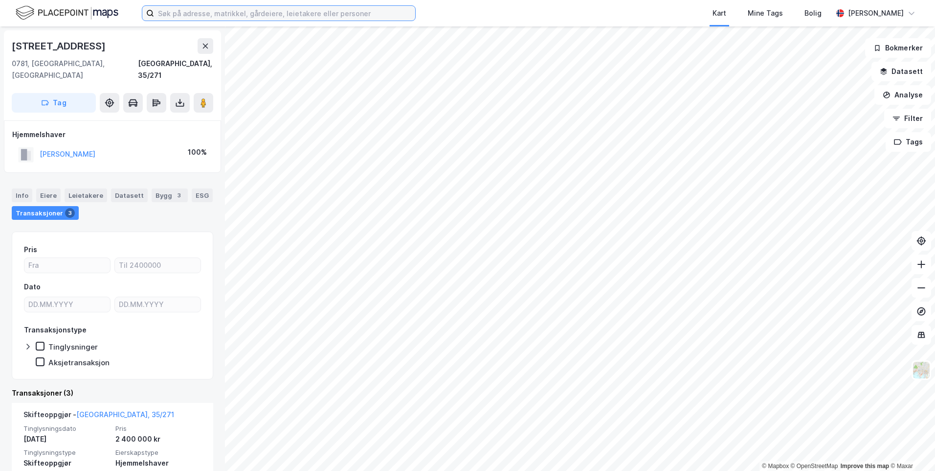
click at [293, 20] on input at bounding box center [284, 13] width 261 height 15
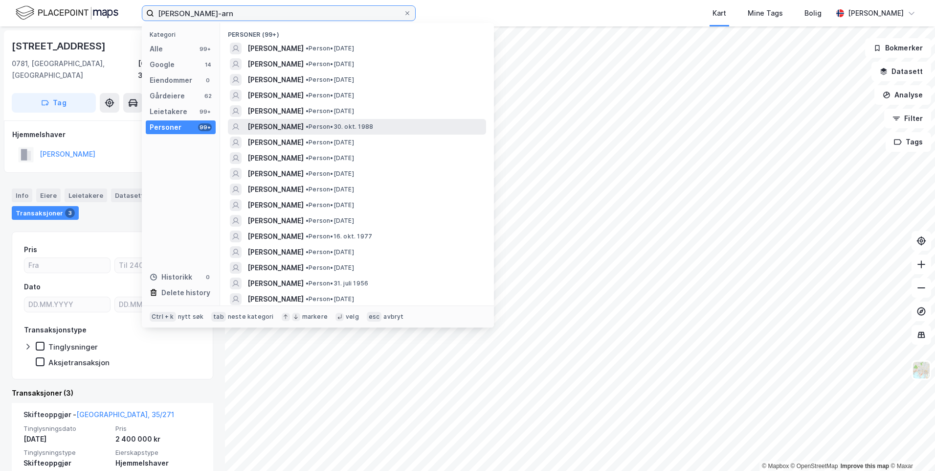
type input "[PERSON_NAME]-arn"
click at [298, 126] on span "[PERSON_NAME]" at bounding box center [275, 127] width 56 height 12
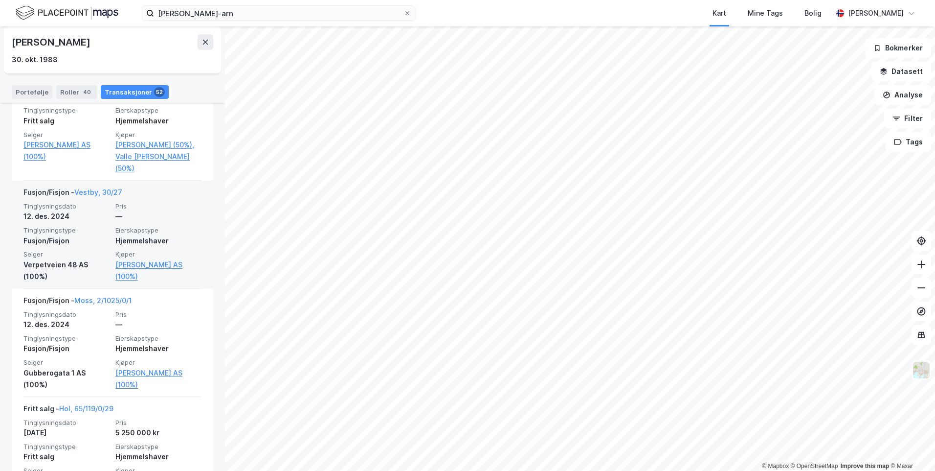
scroll to position [783, 0]
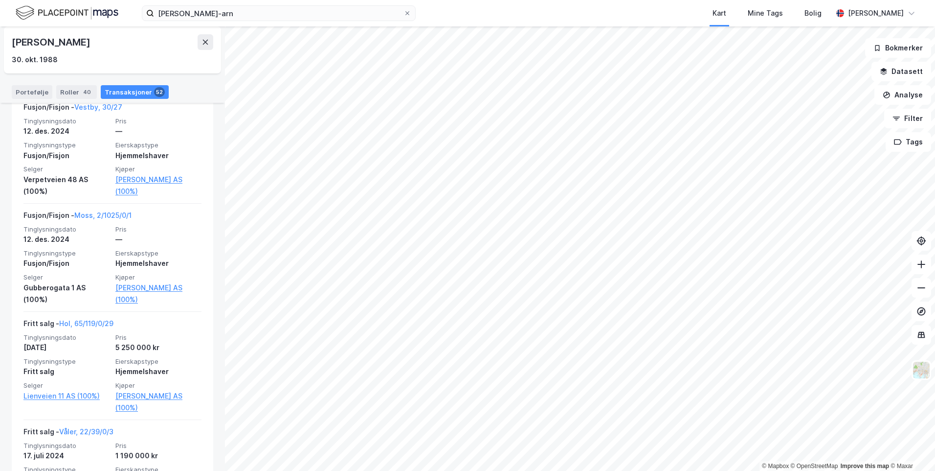
click at [25, 101] on div "Portefølje Roller 40 Transaksjoner 52" at bounding box center [112, 87] width 225 height 29
click at [25, 91] on div "Portefølje" at bounding box center [32, 92] width 41 height 14
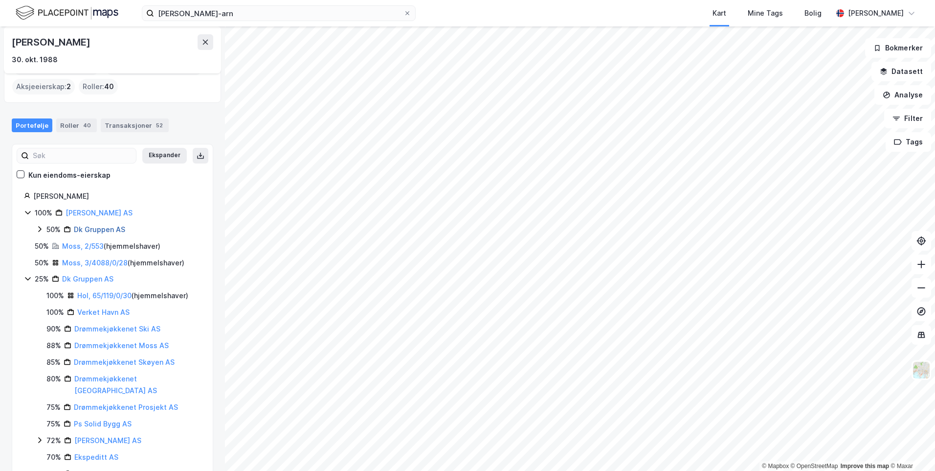
scroll to position [49, 0]
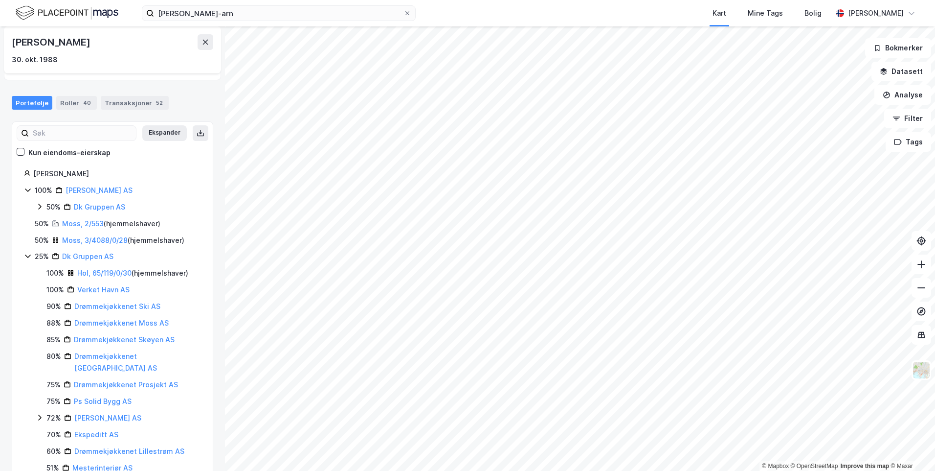
click at [77, 227] on div "Moss, 2/553 ( hjemmelshaver )" at bounding box center [111, 224] width 98 height 12
click at [77, 225] on link "Moss, 2/553" at bounding box center [83, 223] width 42 height 8
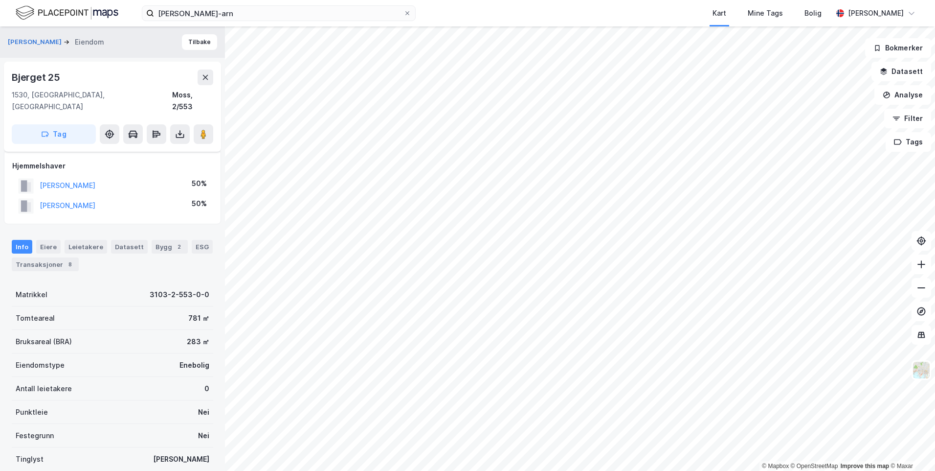
scroll to position [101, 0]
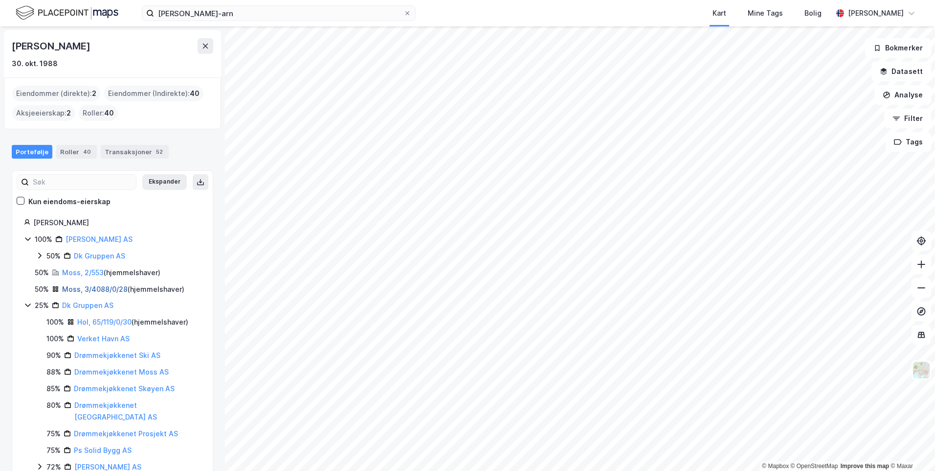
click at [85, 289] on link "Moss, 3/4088/0/28" at bounding box center [95, 289] width 66 height 8
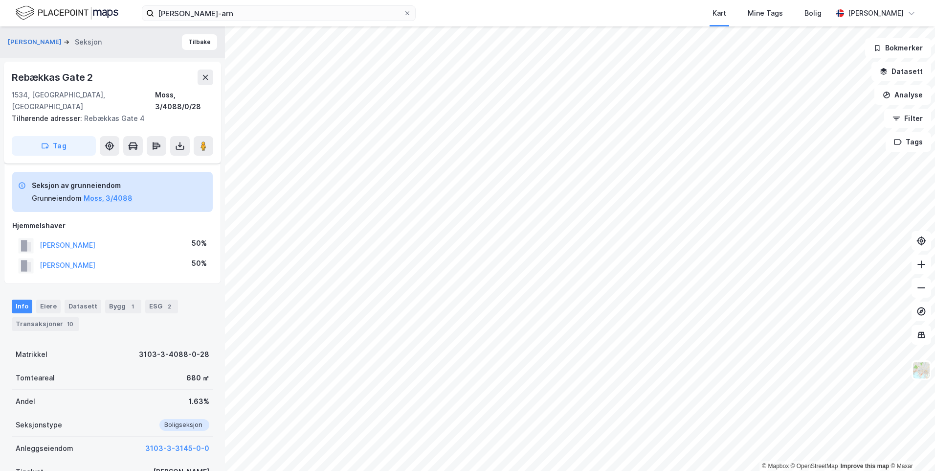
scroll to position [101, 0]
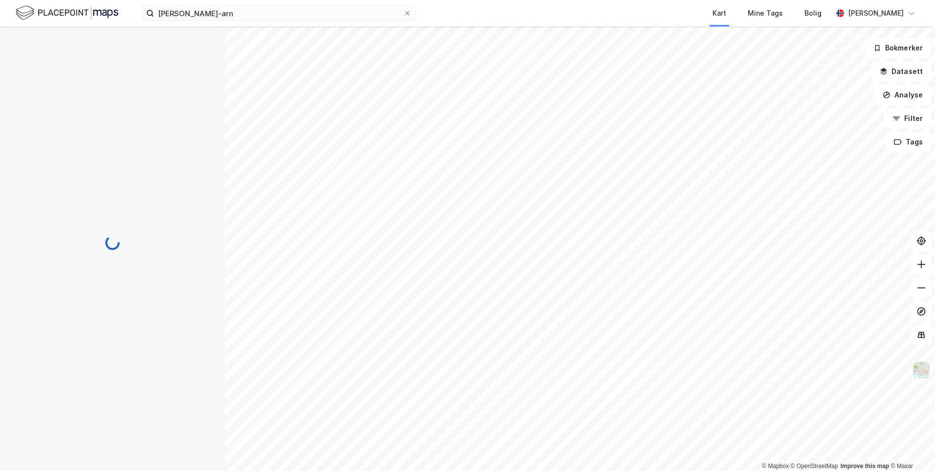
scroll to position [101, 0]
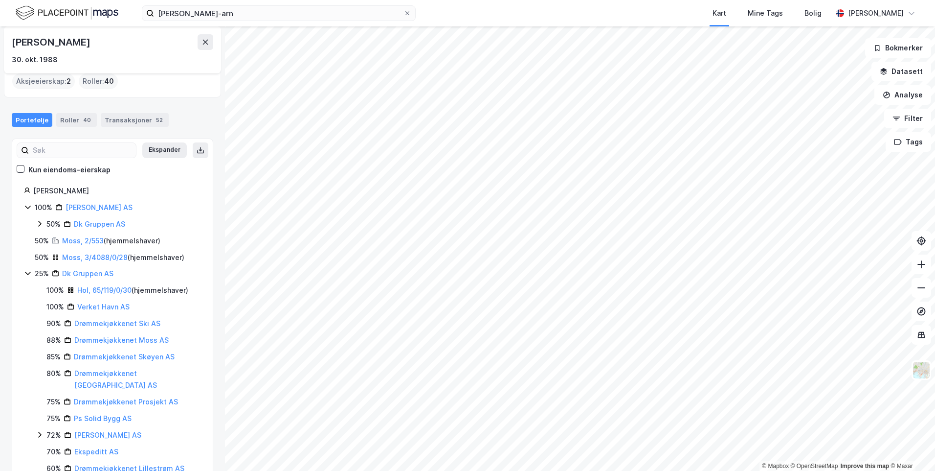
scroll to position [49, 0]
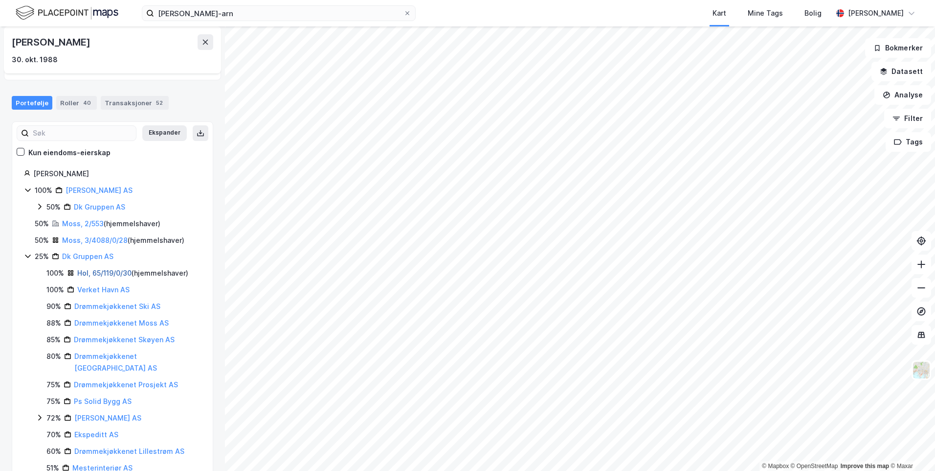
click at [99, 276] on link "Hol, 65/119/0/30" at bounding box center [104, 273] width 54 height 8
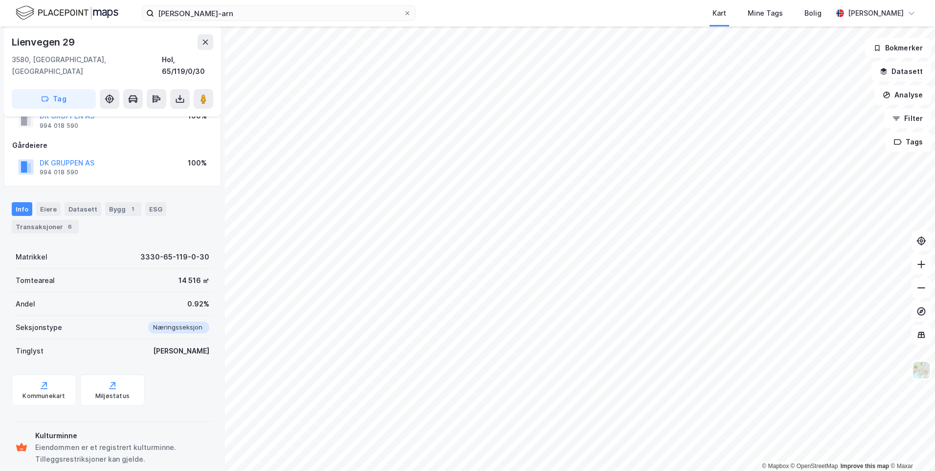
scroll to position [122, 0]
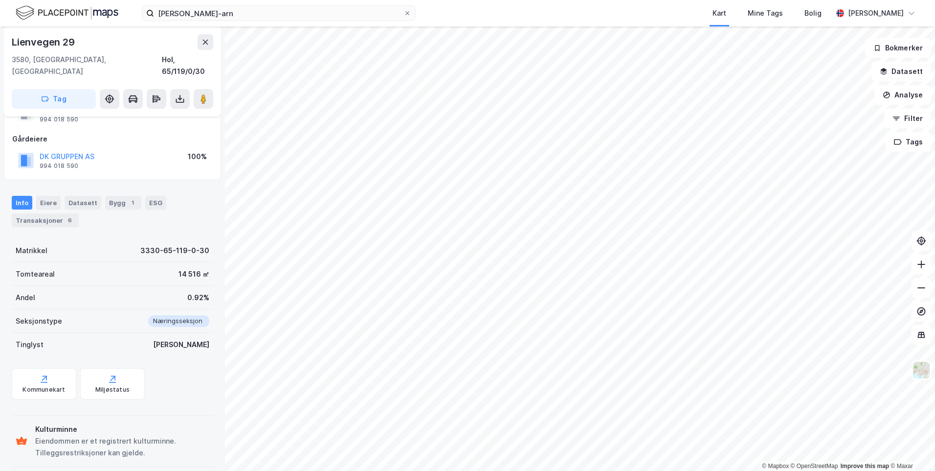
click at [144, 263] on div "Tomteareal 14 516 ㎡" at bounding box center [113, 273] width 202 height 23
drag, startPoint x: 144, startPoint y: 263, endPoint x: 135, endPoint y: 258, distance: 10.5
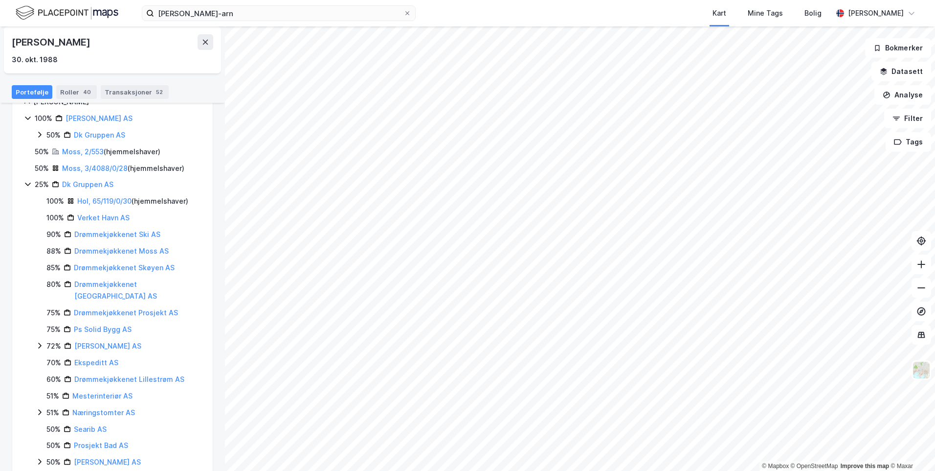
scroll to position [130, 0]
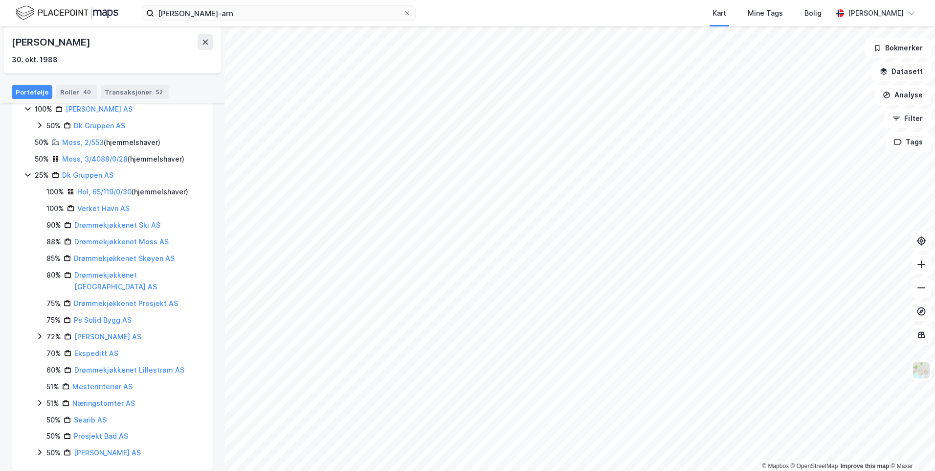
click at [38, 332] on icon at bounding box center [40, 336] width 8 height 8
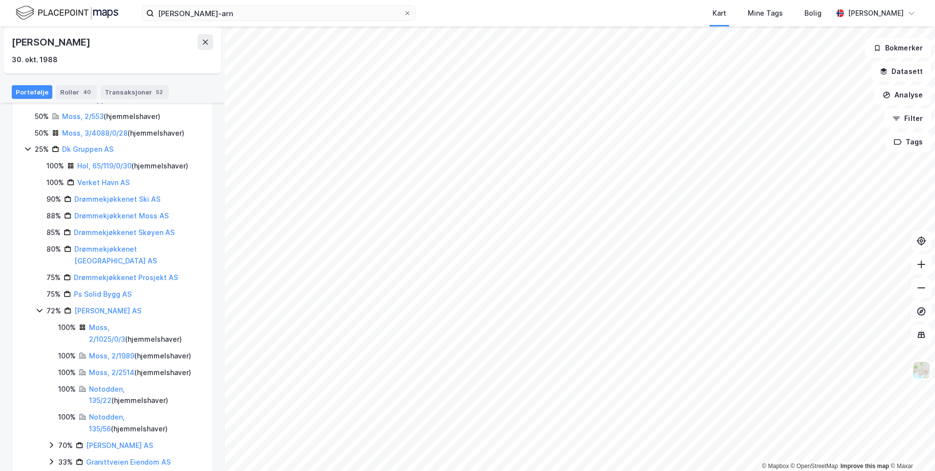
scroll to position [179, 0]
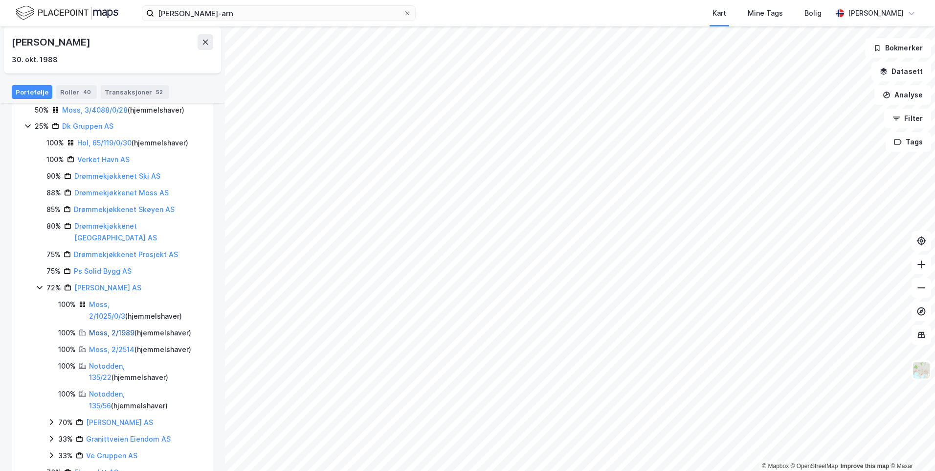
click at [108, 328] on link "Moss, 2/1989" at bounding box center [111, 332] width 45 height 8
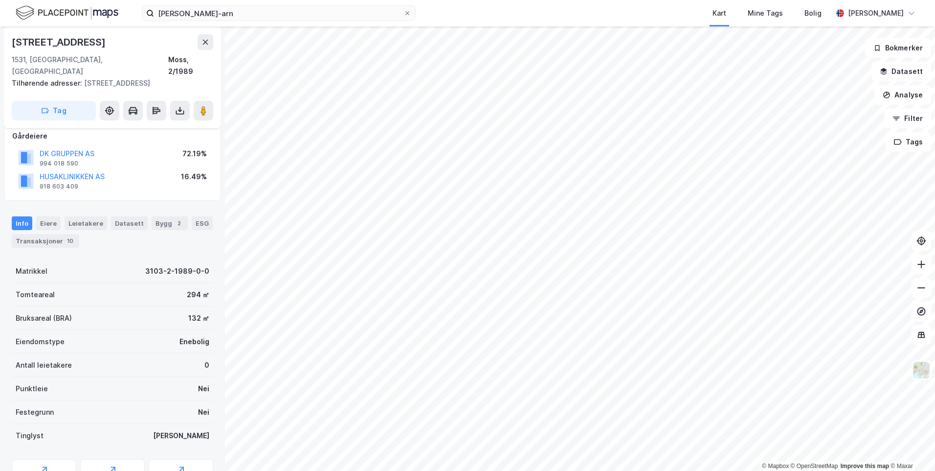
scroll to position [73, 0]
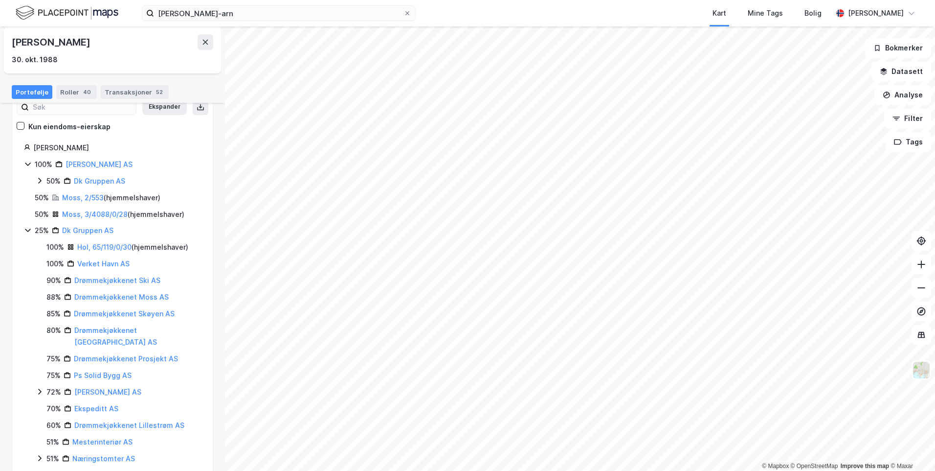
scroll to position [98, 0]
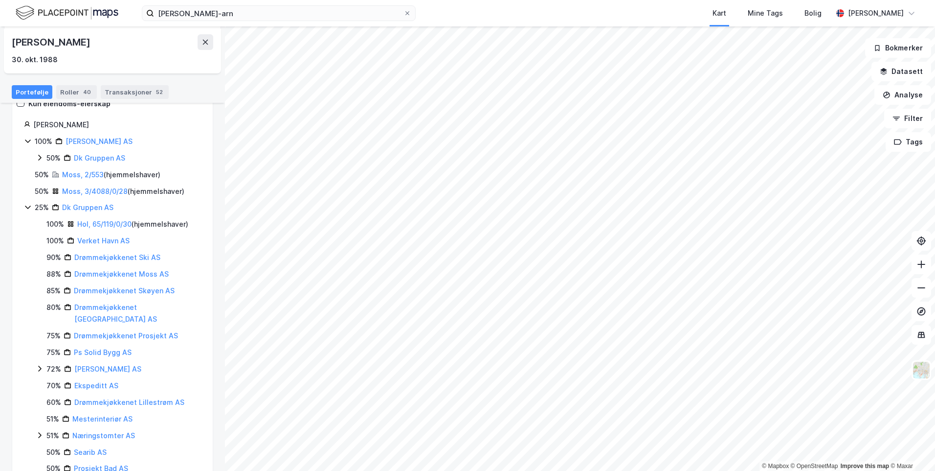
click at [39, 364] on icon at bounding box center [40, 368] width 8 height 8
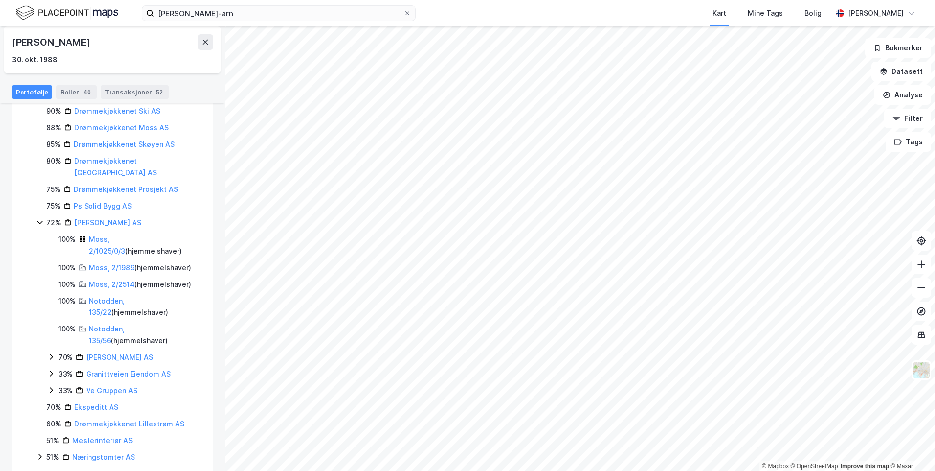
scroll to position [245, 0]
click at [115, 324] on link "Notodden, 135/56" at bounding box center [107, 334] width 36 height 20
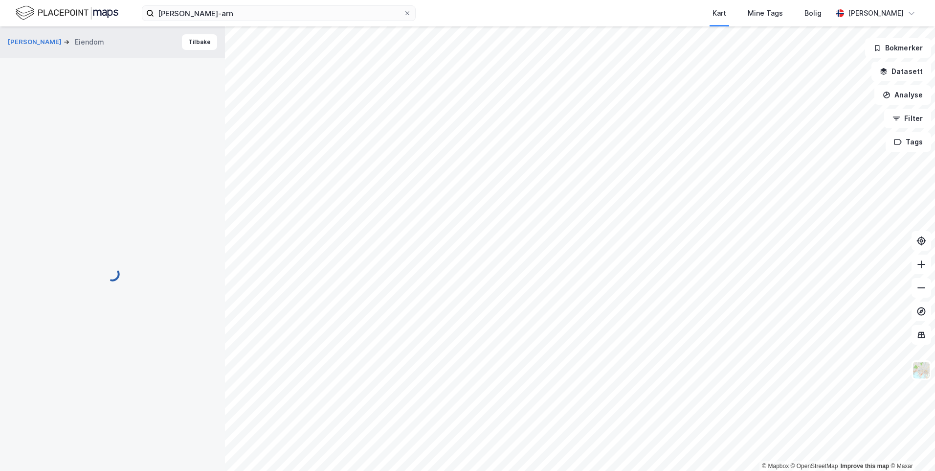
scroll to position [73, 0]
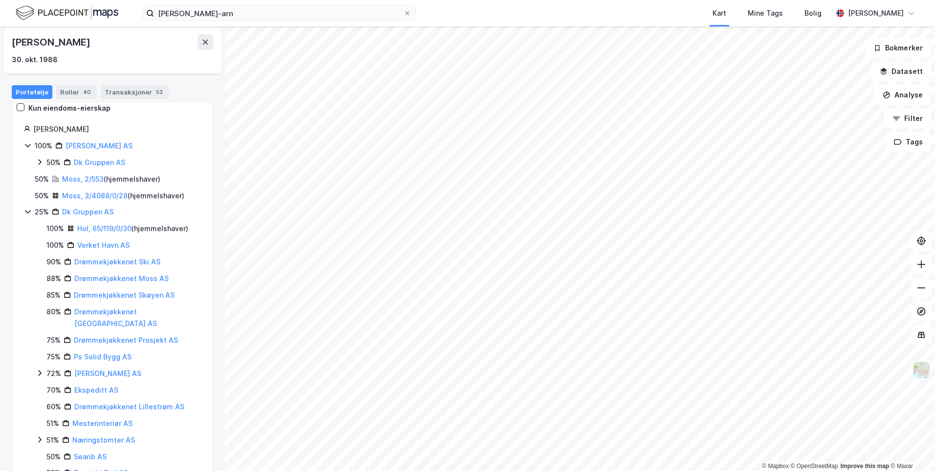
scroll to position [130, 0]
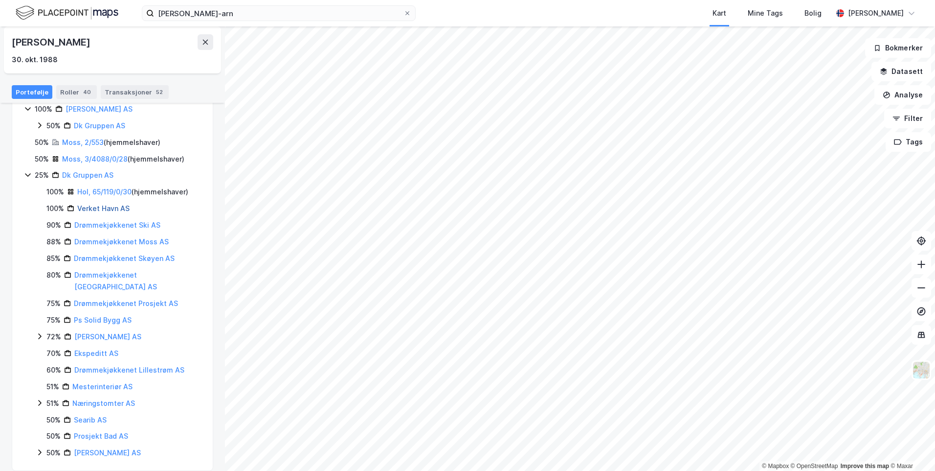
click at [94, 212] on link "Verket Havn AS" at bounding box center [103, 208] width 52 height 8
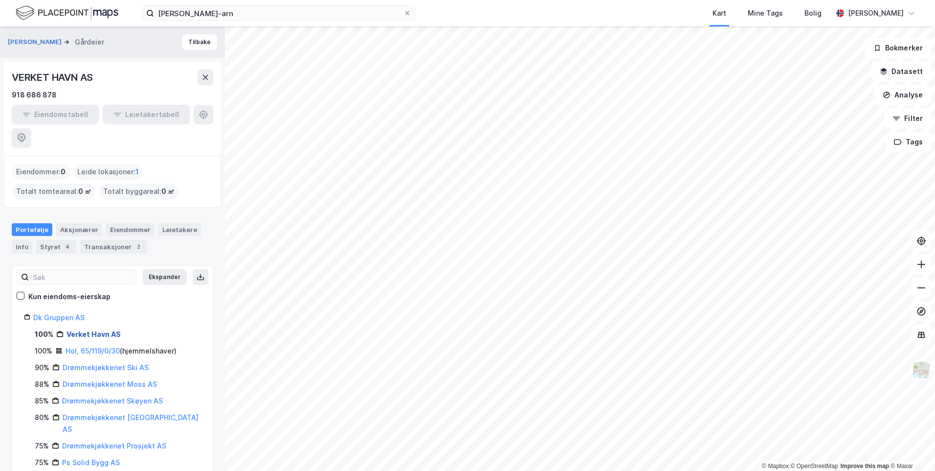
scroll to position [147, 0]
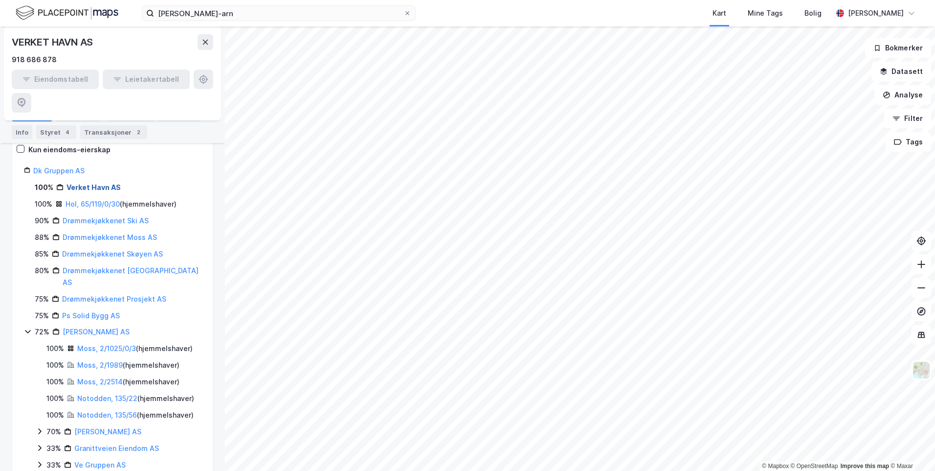
click at [82, 183] on link "Verket Havn AS" at bounding box center [94, 187] width 54 height 8
click at [70, 200] on link "Hol, 65/119/0/30" at bounding box center [93, 204] width 54 height 8
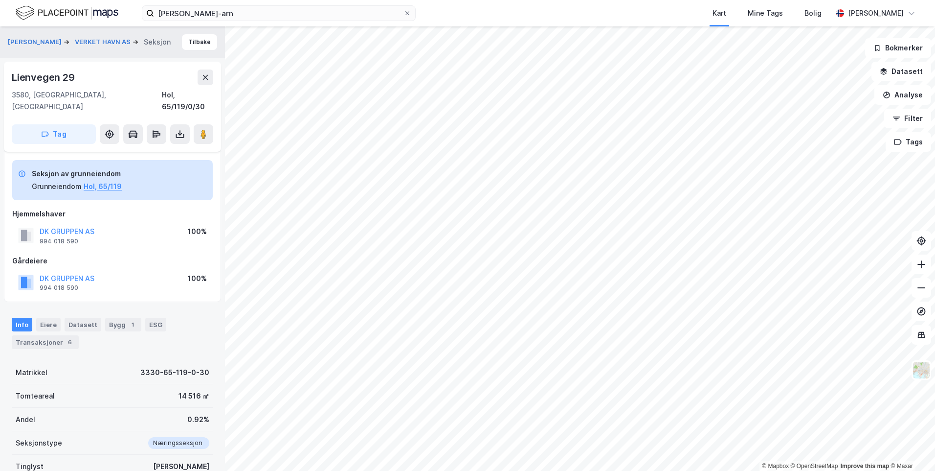
scroll to position [73, 0]
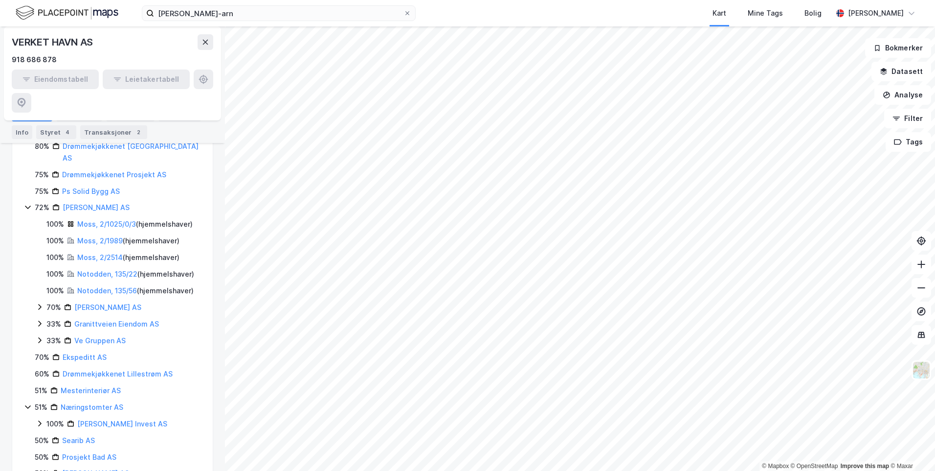
scroll to position [301, 0]
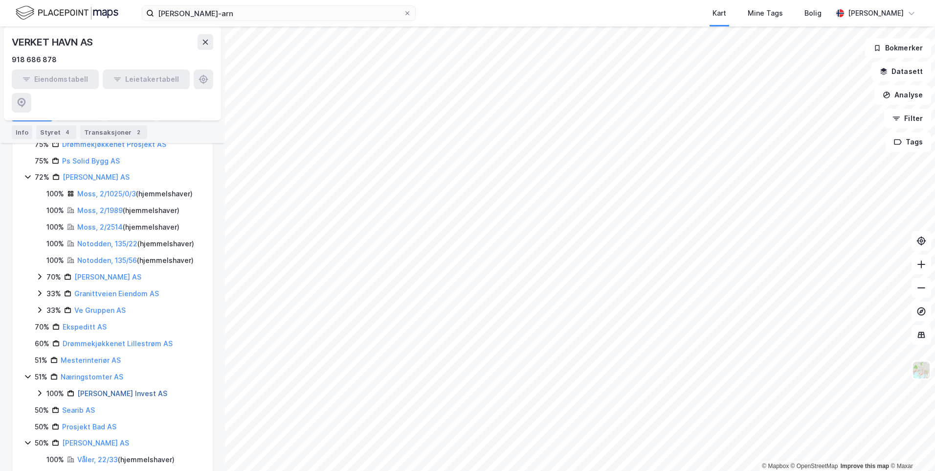
click at [97, 389] on link "[PERSON_NAME] Invest AS" at bounding box center [122, 393] width 90 height 8
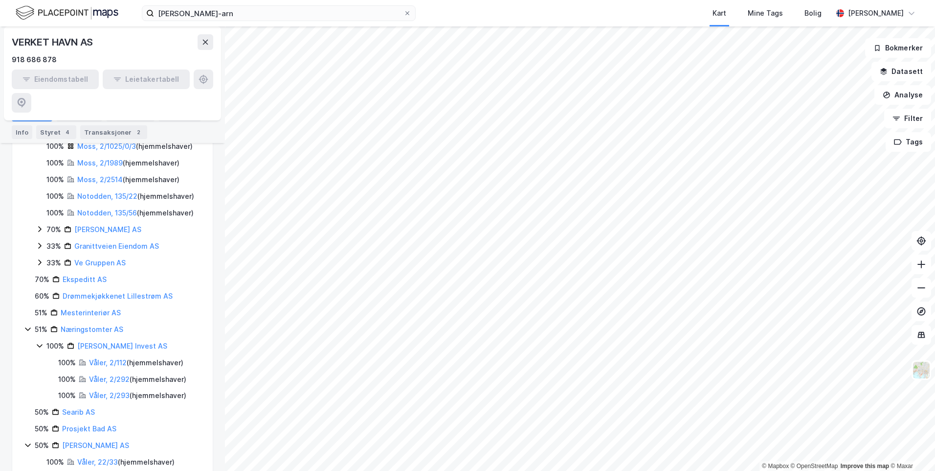
scroll to position [351, 0]
click at [92, 306] on link "Mesterinteriør AS" at bounding box center [91, 310] width 60 height 8
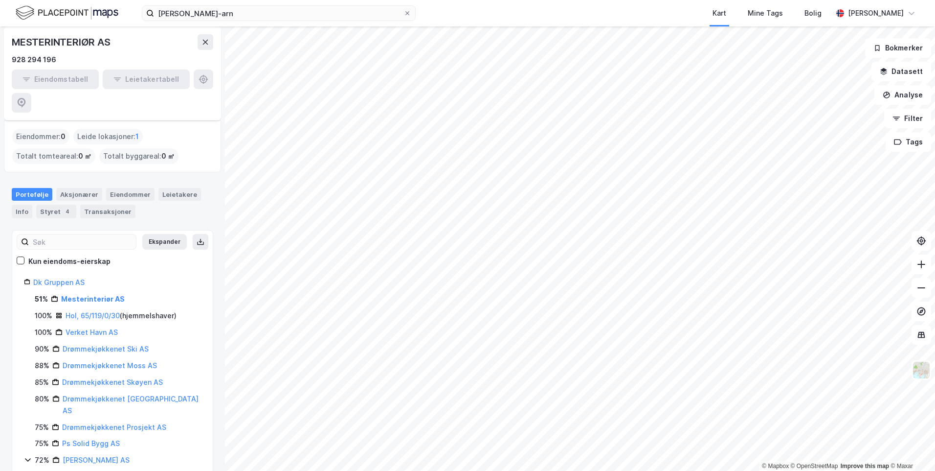
scroll to position [49, 0]
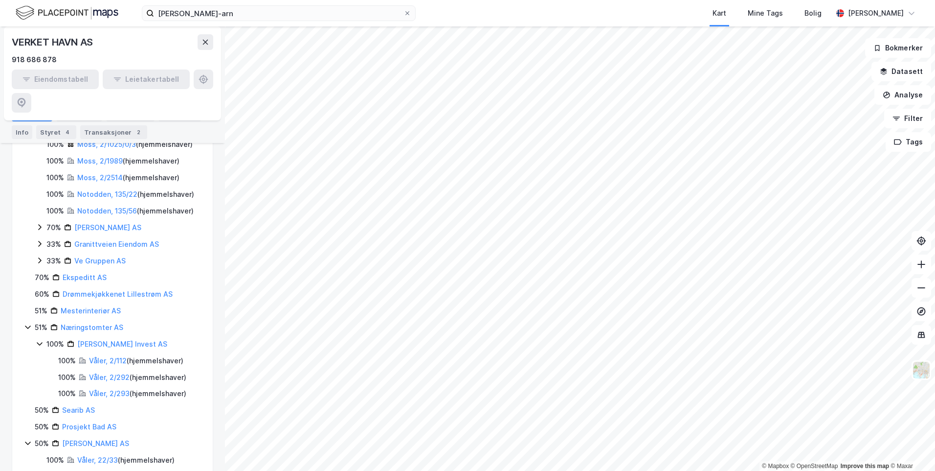
scroll to position [351, 0]
click at [111, 388] on link "Våler, 2/293" at bounding box center [109, 392] width 41 height 8
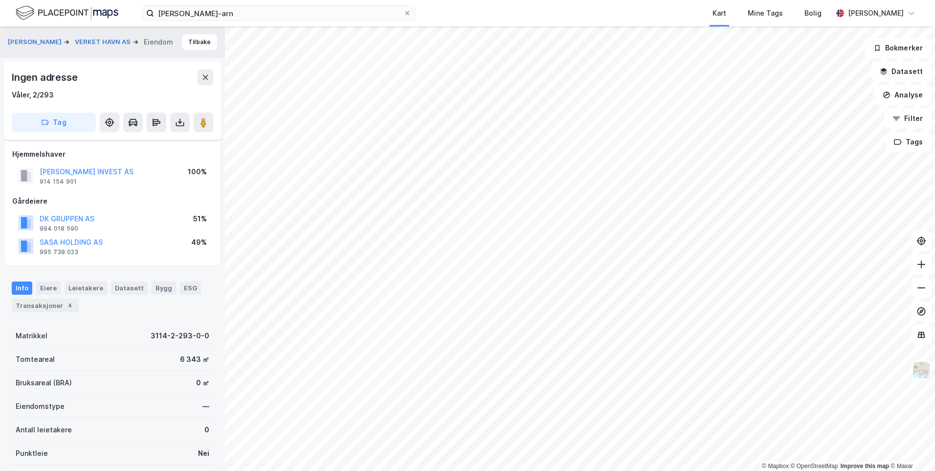
scroll to position [73, 0]
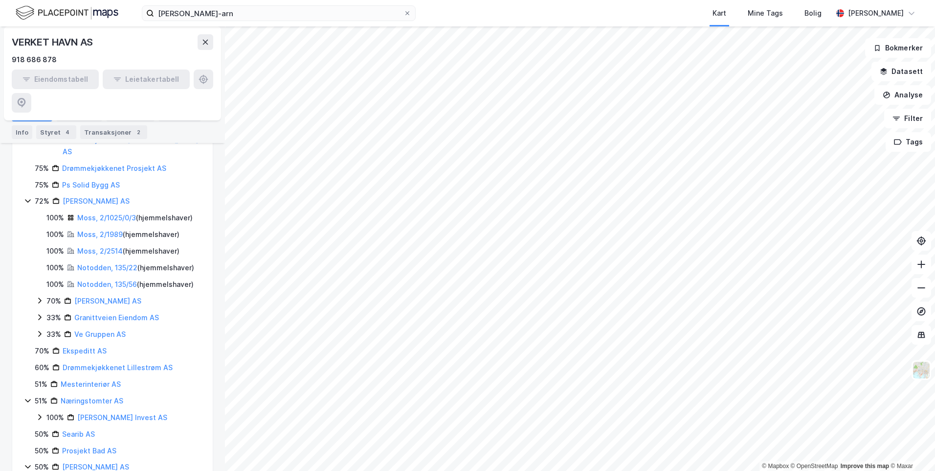
scroll to position [301, 0]
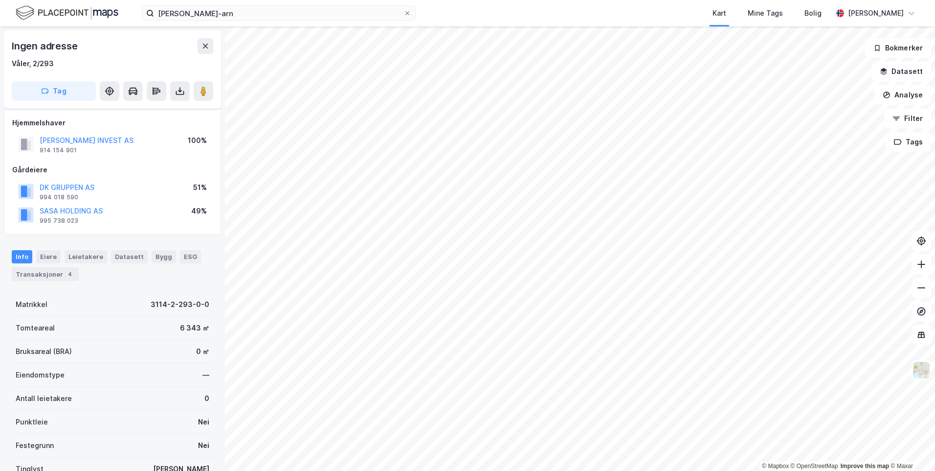
scroll to position [73, 0]
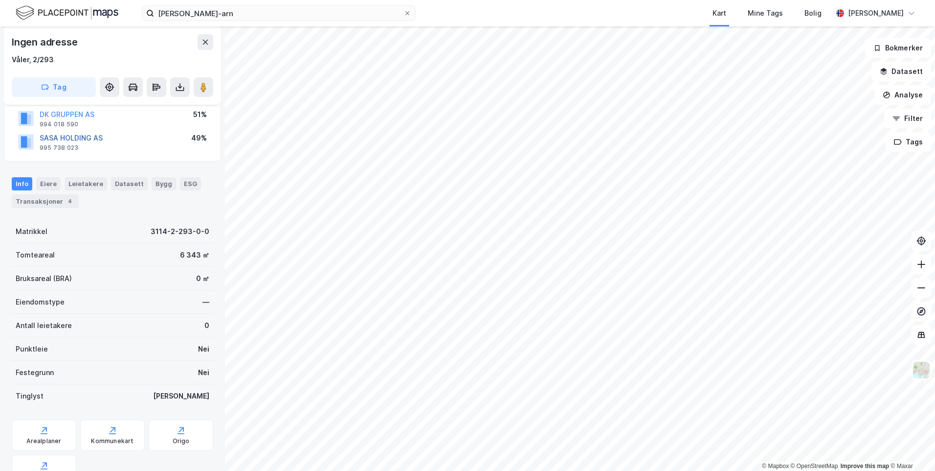
click at [0, 0] on button "SASA HOLDING AS" at bounding box center [0, 0] width 0 height 0
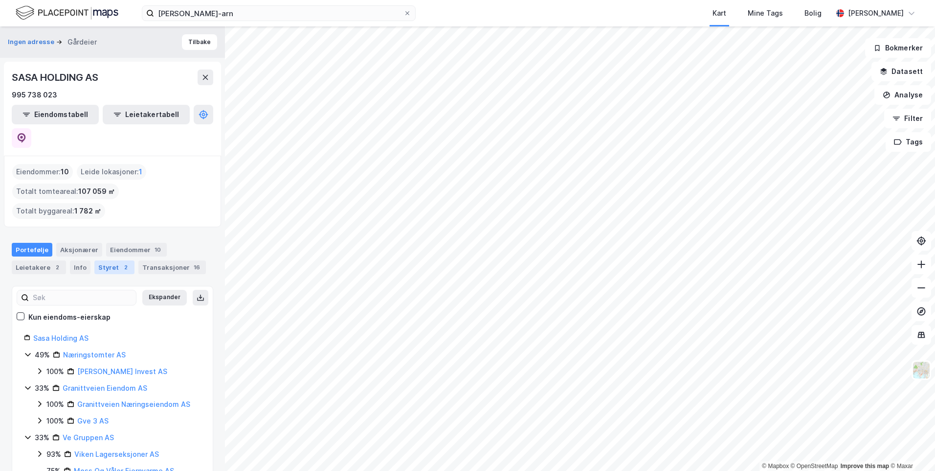
click at [101, 260] on div "Styret 2" at bounding box center [114, 267] width 40 height 14
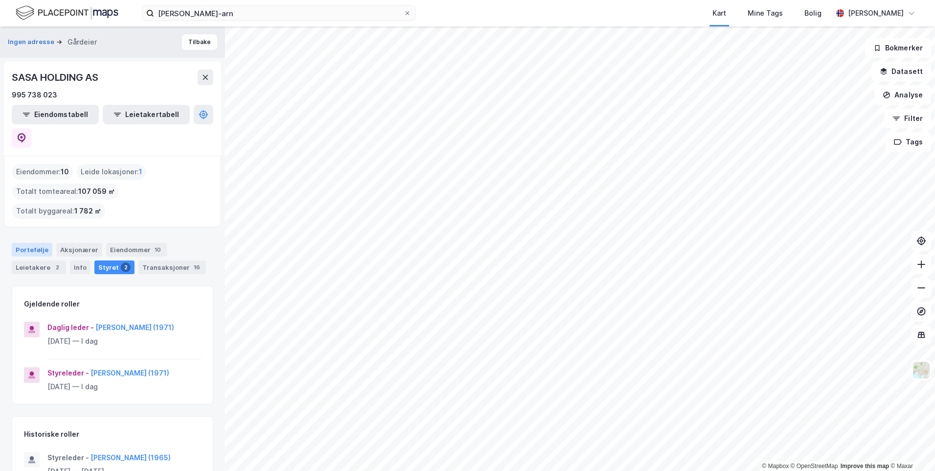
click at [27, 243] on div "Portefølje" at bounding box center [32, 250] width 41 height 14
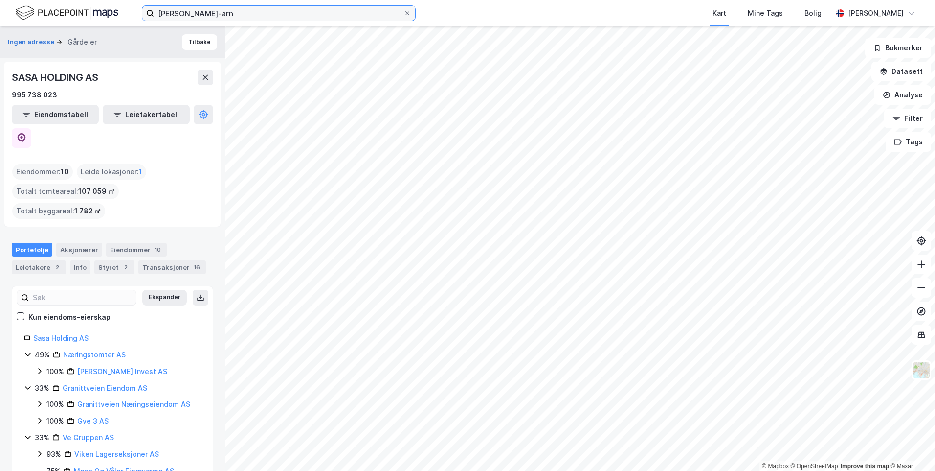
click at [193, 19] on input "[PERSON_NAME]-arn" at bounding box center [278, 13] width 249 height 15
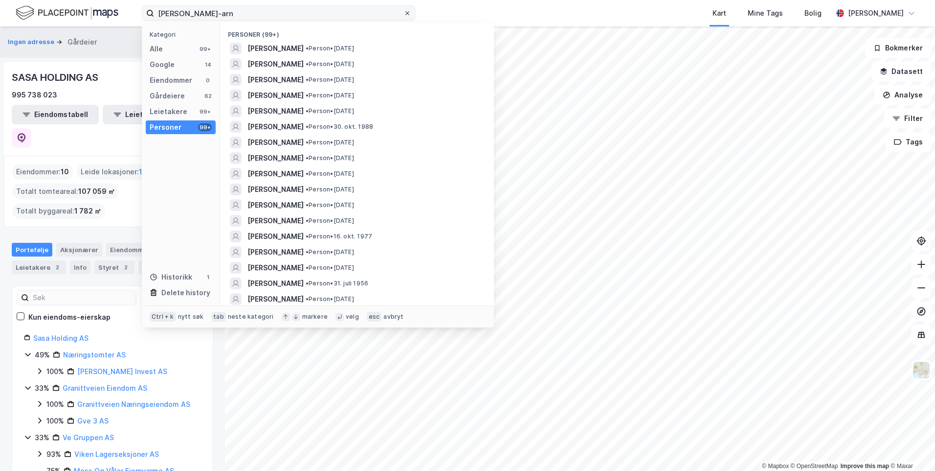
click at [406, 12] on icon at bounding box center [407, 13] width 4 height 4
click at [404, 12] on input "[PERSON_NAME]-arn" at bounding box center [278, 13] width 249 height 15
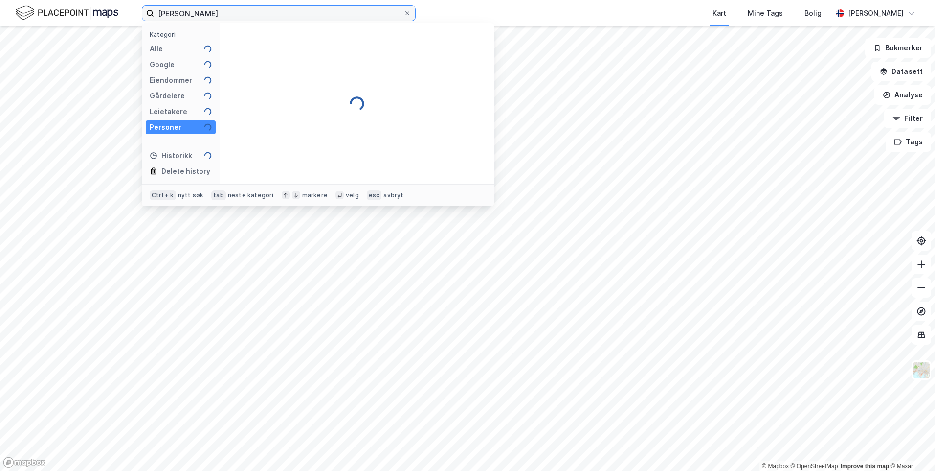
type input "[PERSON_NAME]"
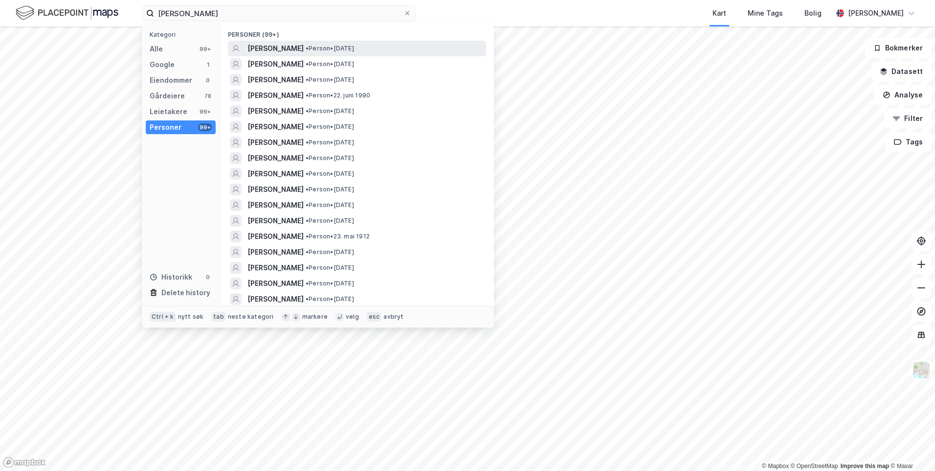
click at [304, 45] on span "[PERSON_NAME]" at bounding box center [275, 49] width 56 height 12
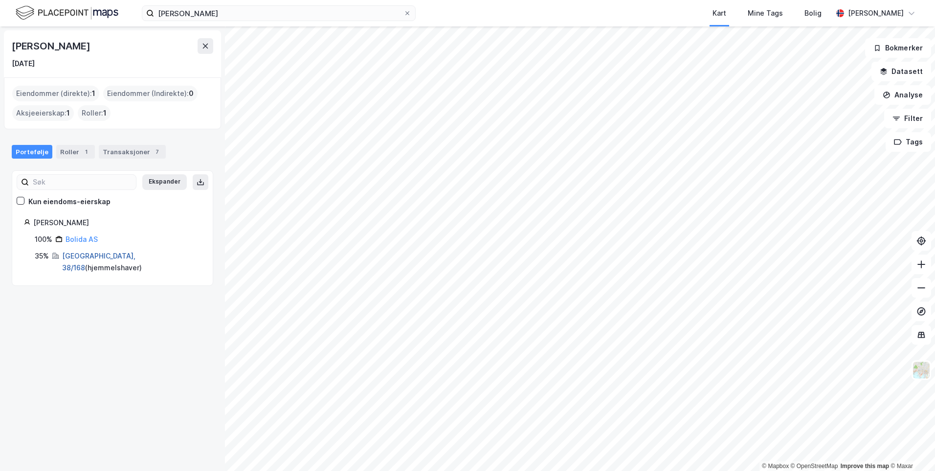
click at [75, 259] on link "[GEOGRAPHIC_DATA], 38/168" at bounding box center [98, 261] width 73 height 20
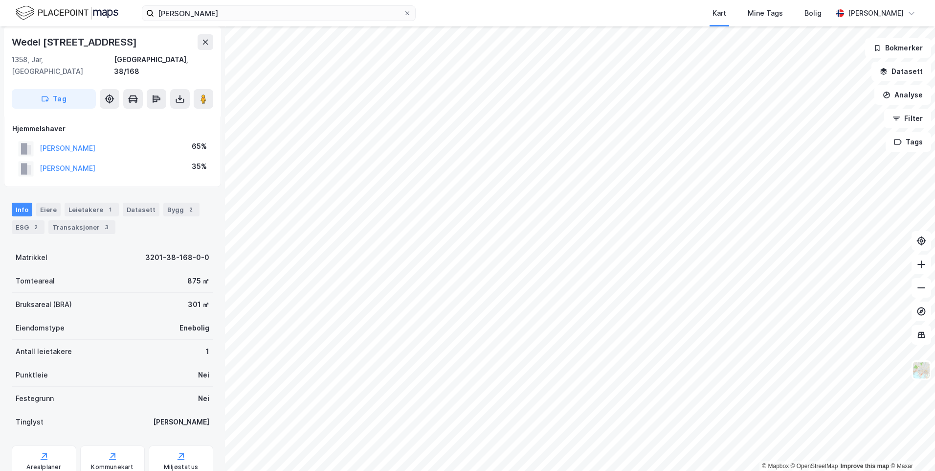
scroll to position [24, 0]
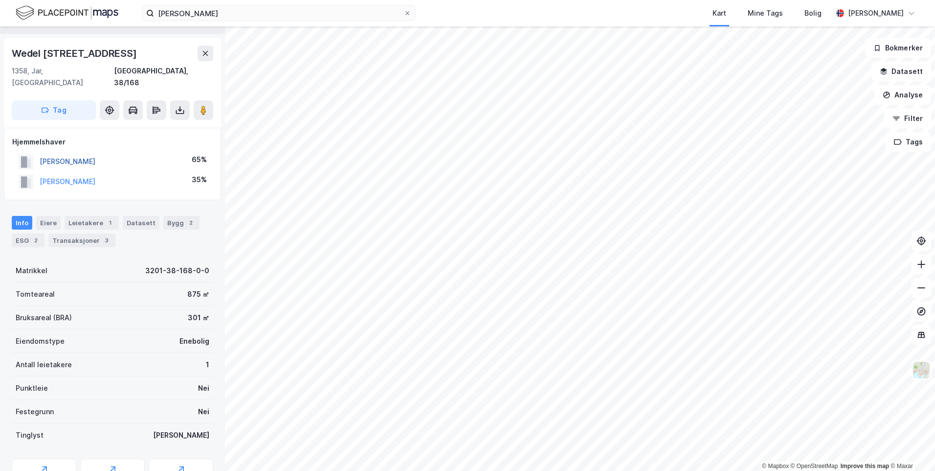
click at [0, 0] on button "[PERSON_NAME]" at bounding box center [0, 0] width 0 height 0
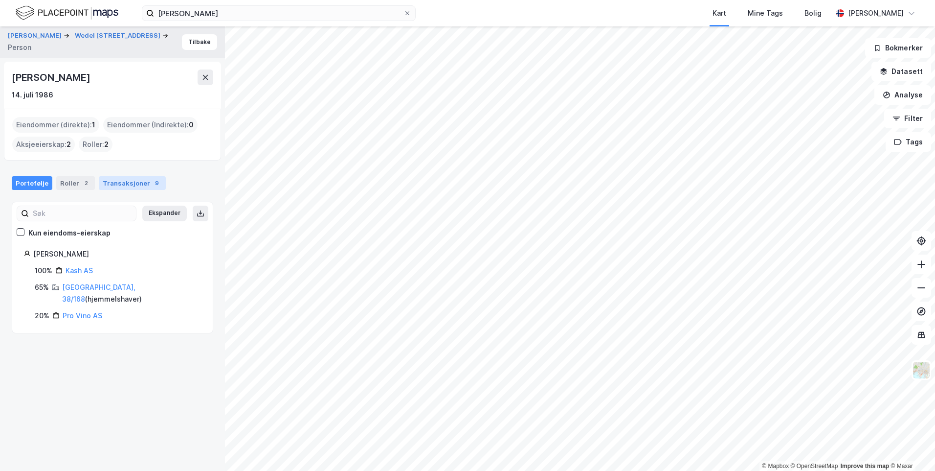
click at [112, 189] on div "Transaksjoner 9" at bounding box center [132, 183] width 67 height 14
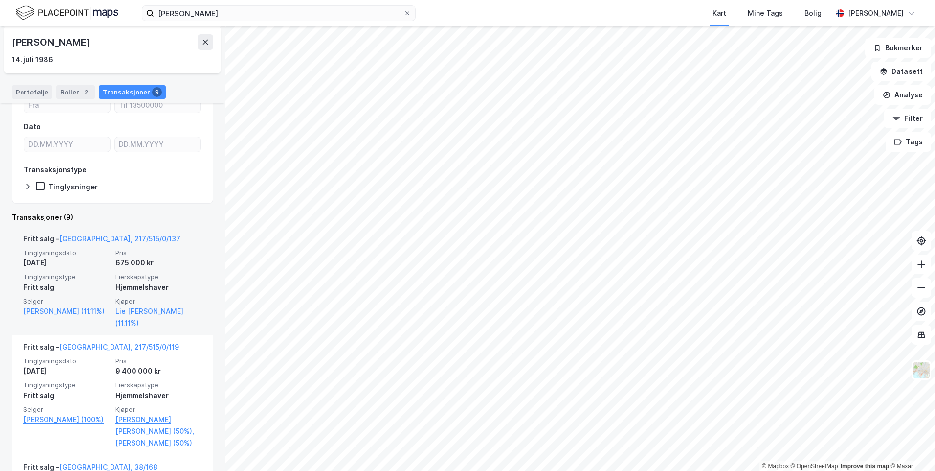
scroll to position [147, 0]
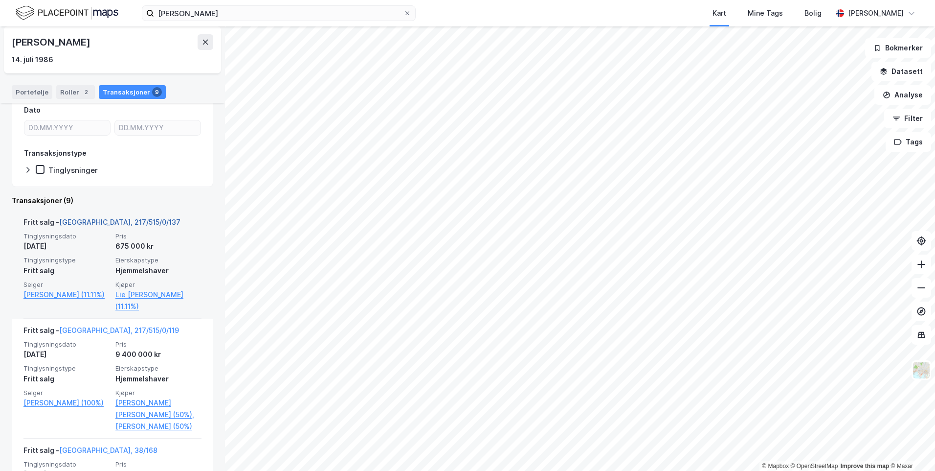
click at [97, 223] on link "[GEOGRAPHIC_DATA], 217/515/0/137" at bounding box center [119, 222] width 121 height 8
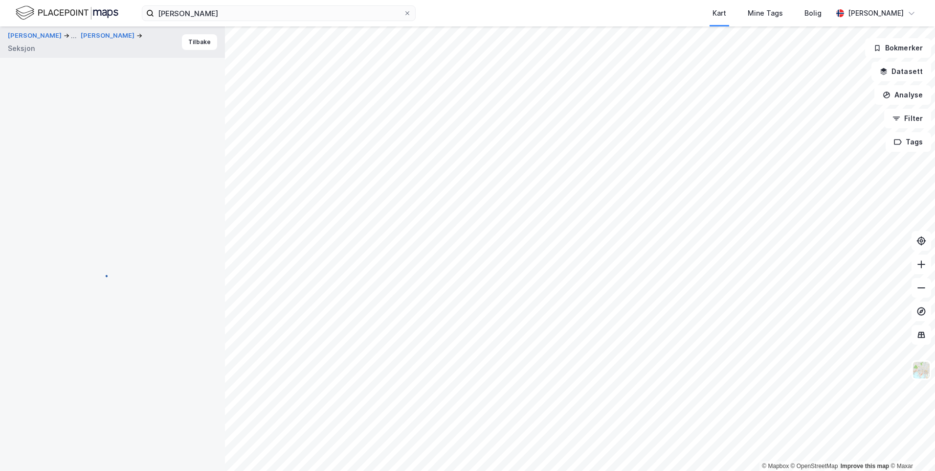
scroll to position [24, 0]
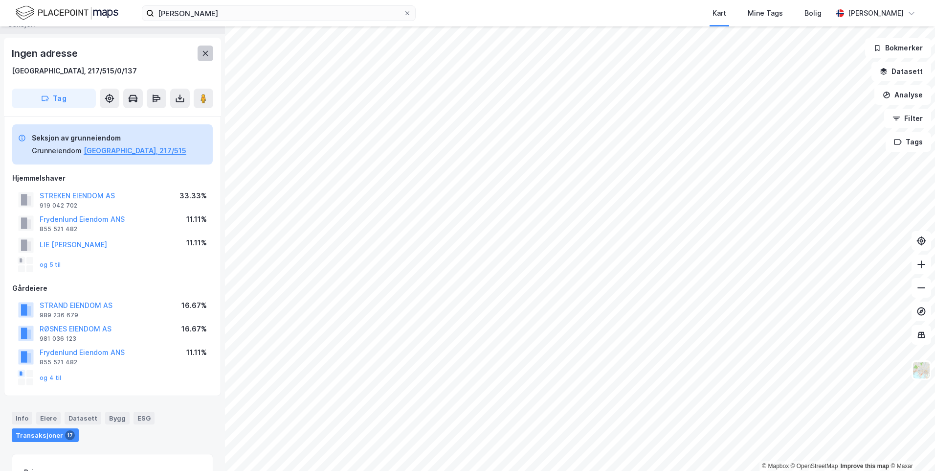
click at [210, 51] on button at bounding box center [206, 53] width 16 height 16
